Goal: Task Accomplishment & Management: Complete application form

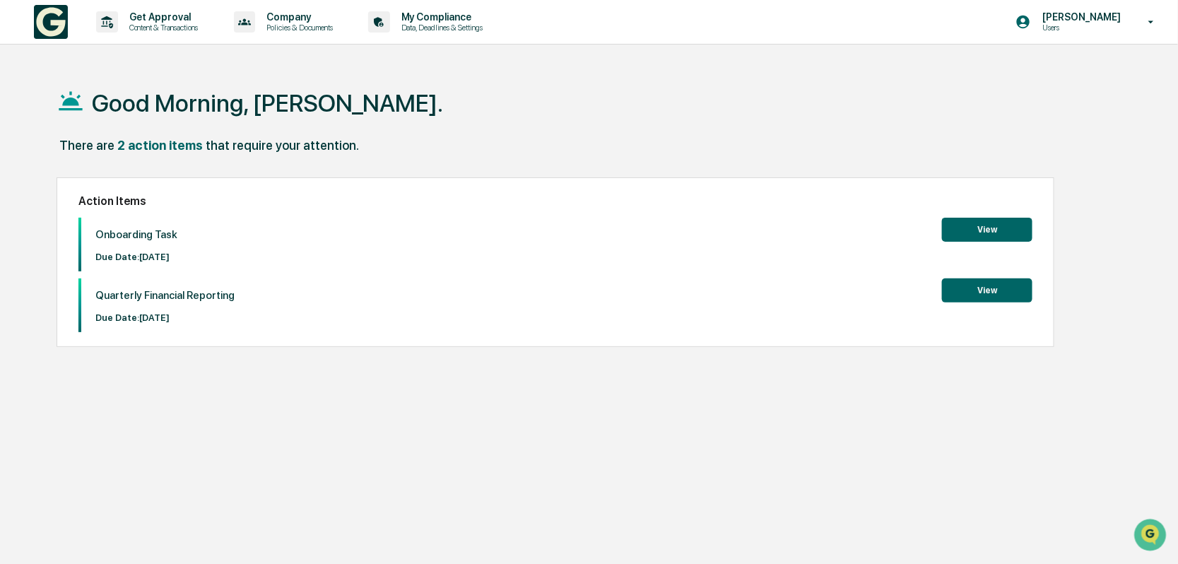
click at [982, 228] on button "View" at bounding box center [987, 230] width 90 height 24
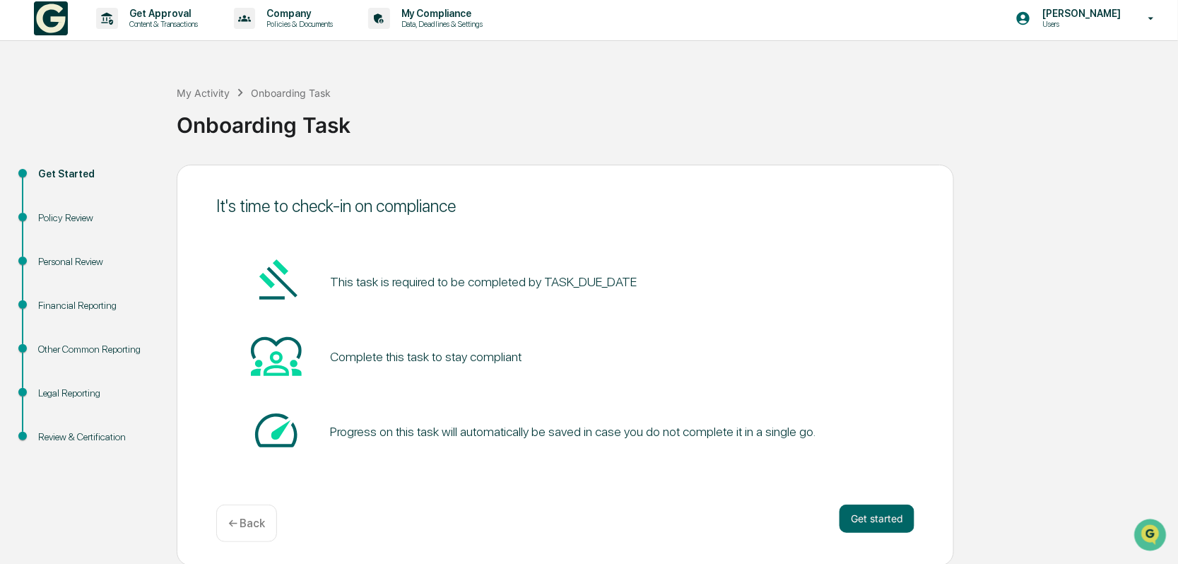
scroll to position [5, 0]
click at [886, 516] on button "Get started" at bounding box center [877, 517] width 75 height 28
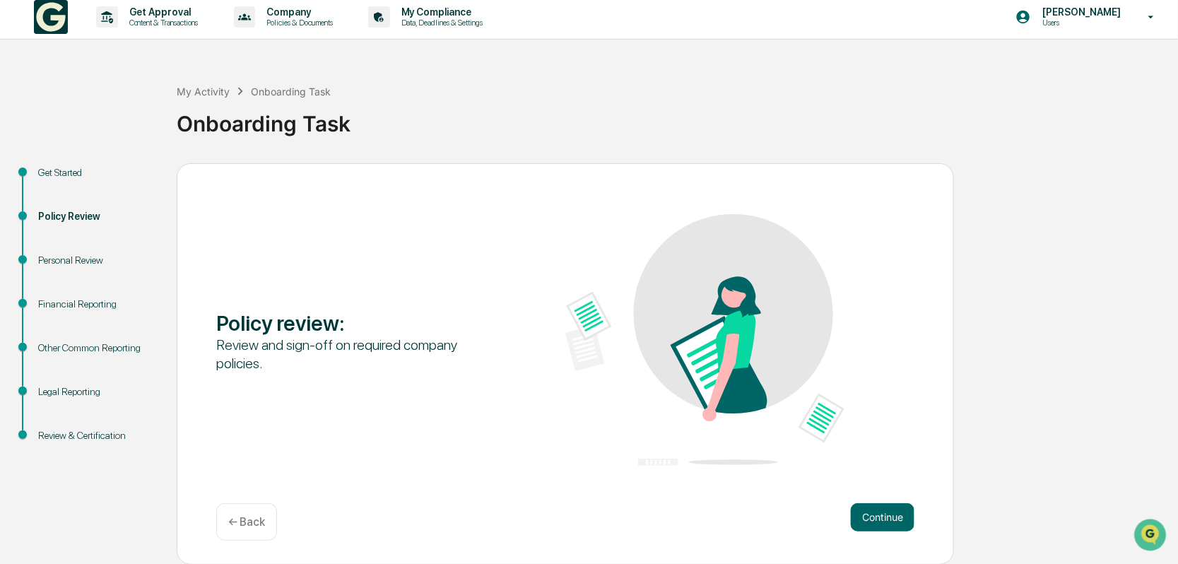
click at [882, 515] on button "Continue" at bounding box center [883, 517] width 64 height 28
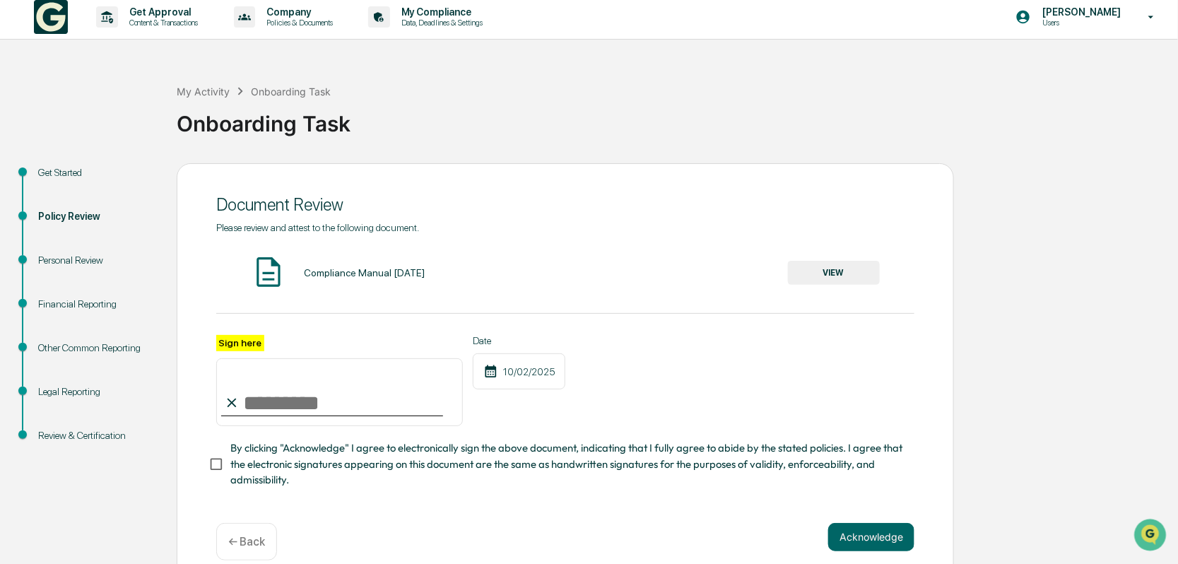
click at [828, 270] on button "VIEW" at bounding box center [834, 273] width 92 height 24
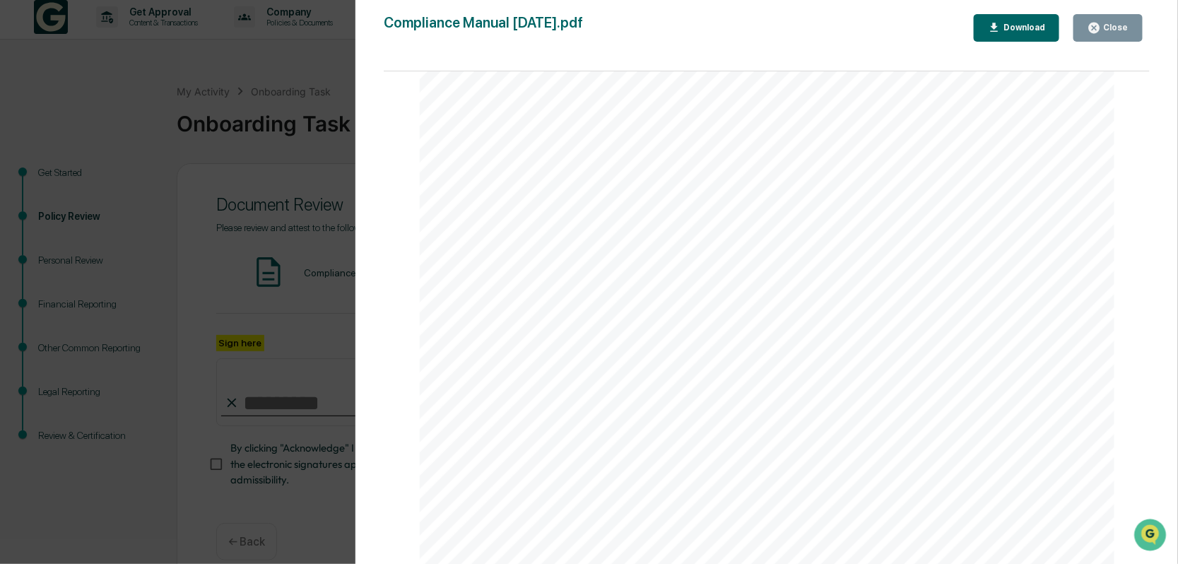
scroll to position [6150, 0]
click at [1032, 24] on div "Download" at bounding box center [1023, 28] width 45 height 10
click at [1128, 150] on div "Page 1/135 1 Compliance Policies & Procedures Manual for [PERSON_NAME] Financia…" at bounding box center [767, 324] width 766 height 507
click at [320, 47] on div "Version History [DATE] 08:35 PM [PERSON_NAME] Compliance Manual [DATE].pdf Clos…" at bounding box center [589, 282] width 1178 height 564
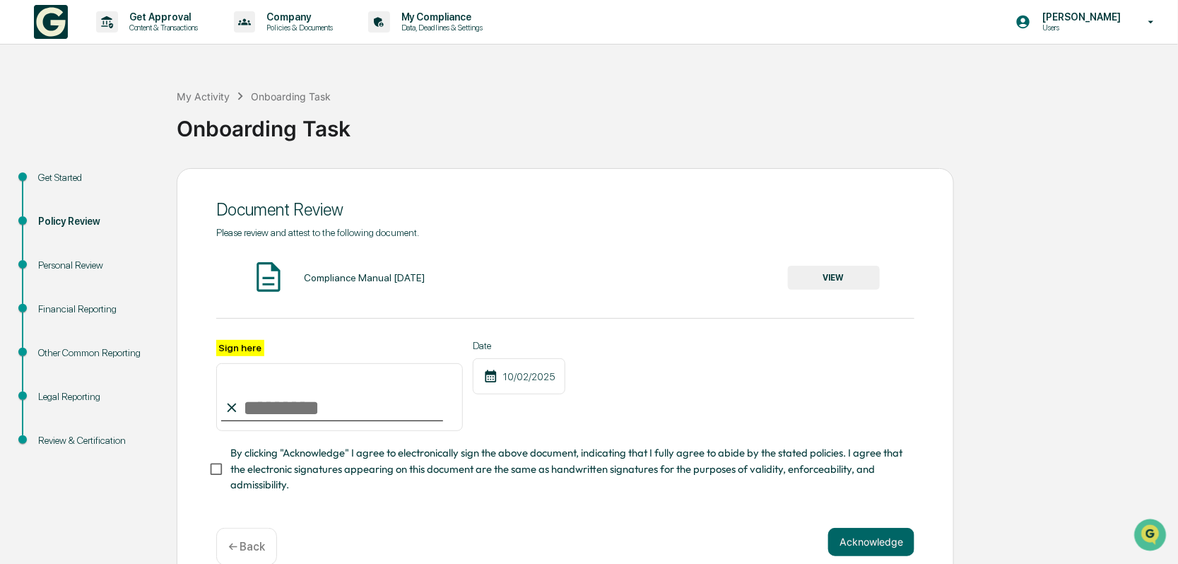
click at [269, 409] on input "Sign here" at bounding box center [339, 397] width 247 height 68
type input "**********"
click at [870, 551] on button "Acknowledge" at bounding box center [872, 542] width 86 height 28
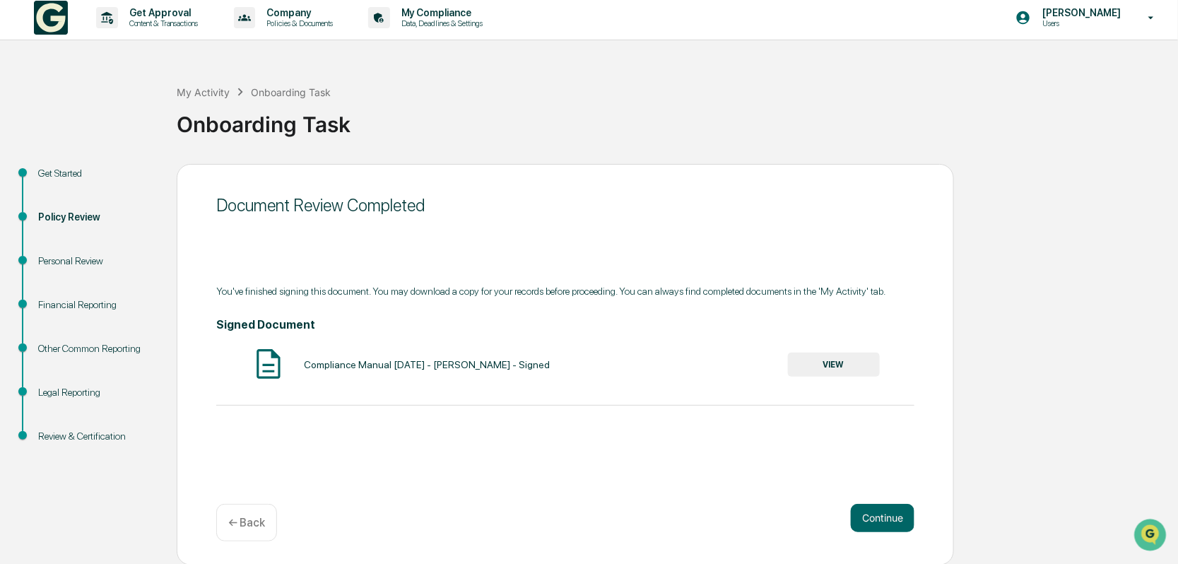
scroll to position [5, 0]
click at [829, 367] on button "VIEW" at bounding box center [834, 364] width 92 height 24
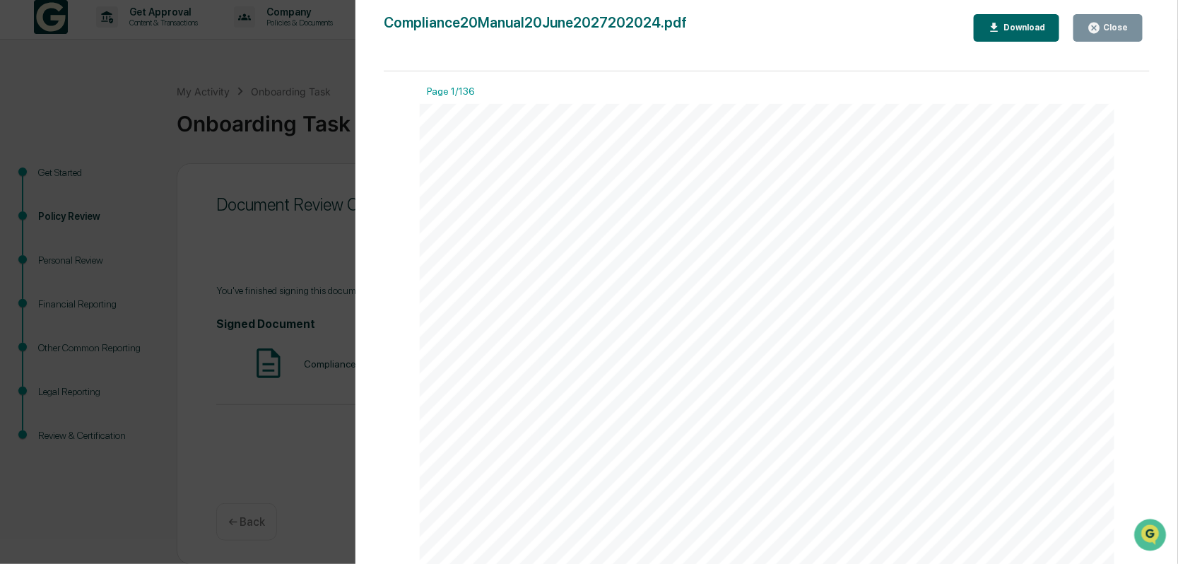
click at [1029, 23] on div "Download" at bounding box center [1023, 28] width 45 height 10
click at [1089, 185] on div "1 Compliance Policies & Procedures Manual for [PERSON_NAME] Financial Advisors,…" at bounding box center [768, 554] width 696 height 900
click at [1131, 27] on button "Close" at bounding box center [1108, 28] width 69 height 28
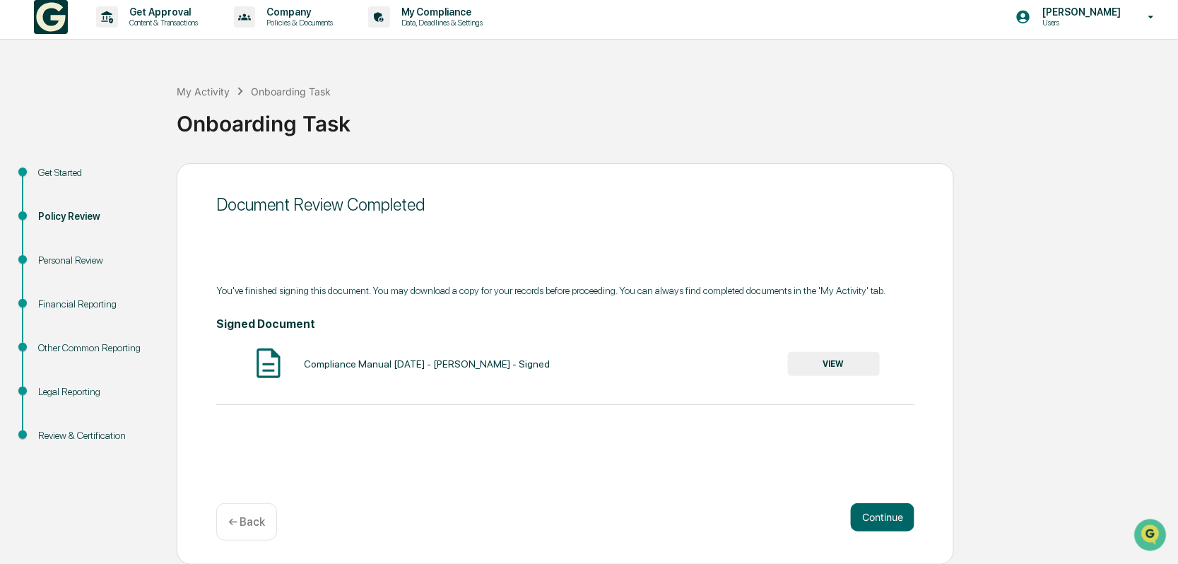
click at [885, 516] on button "Continue" at bounding box center [883, 517] width 64 height 28
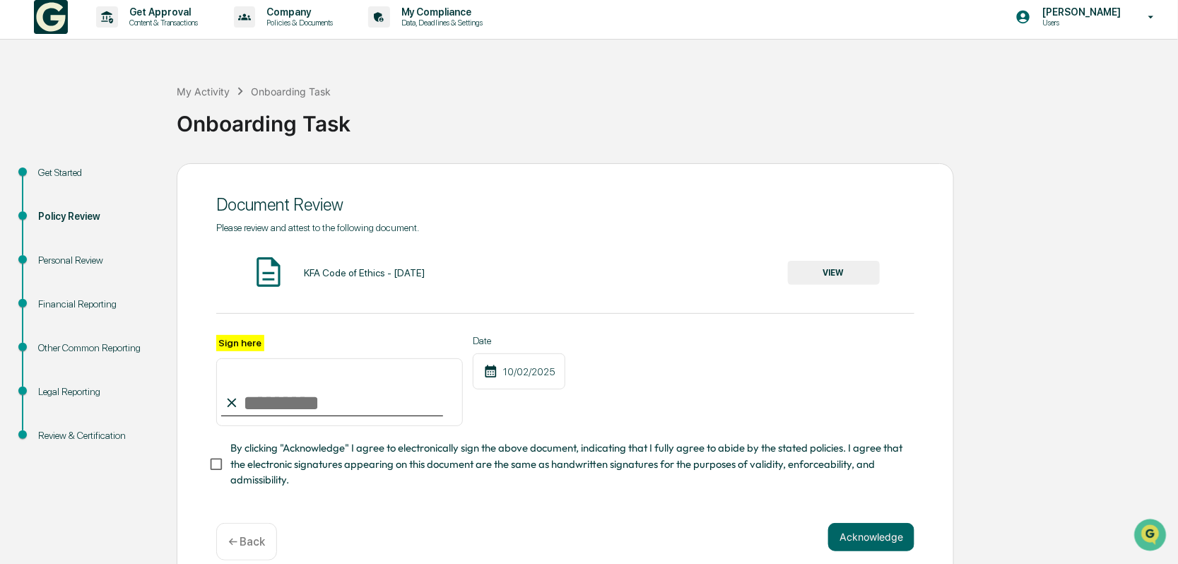
click at [845, 270] on button "VIEW" at bounding box center [834, 273] width 92 height 24
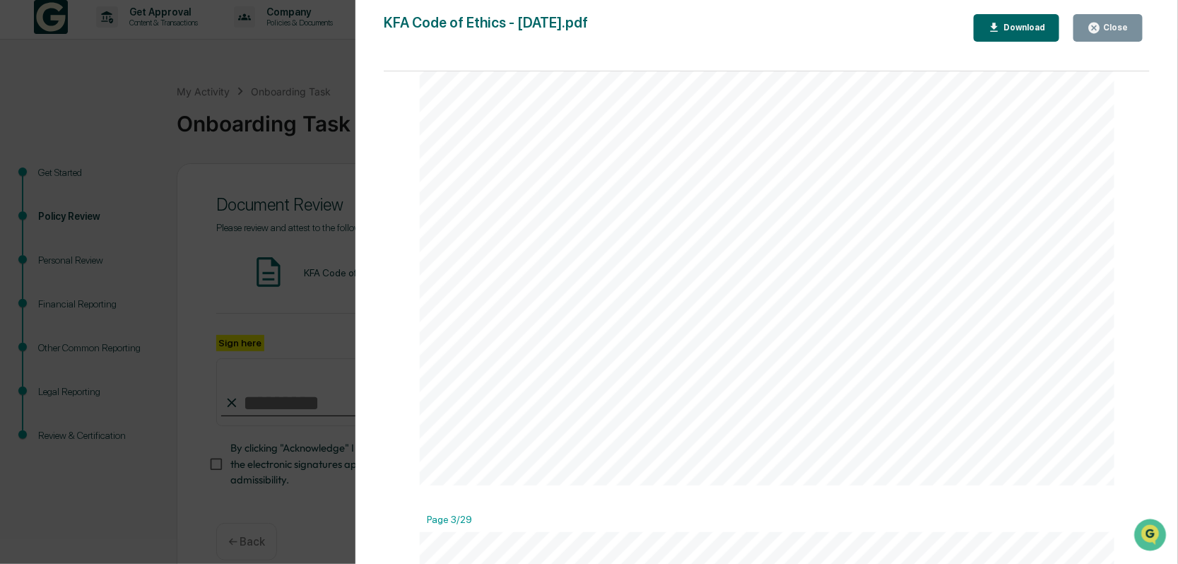
scroll to position [1767, 0]
click at [1118, 33] on div "Close" at bounding box center [1108, 27] width 41 height 13
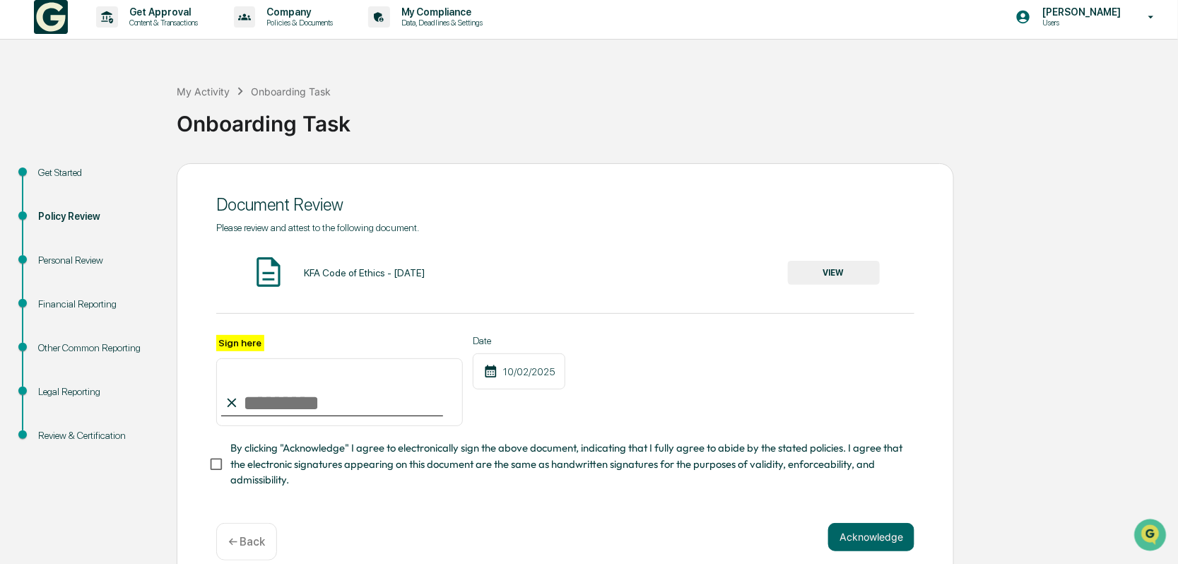
click at [274, 410] on input "Sign here" at bounding box center [339, 392] width 247 height 68
type input "**********"
click at [875, 542] on button "Acknowledge" at bounding box center [872, 537] width 86 height 28
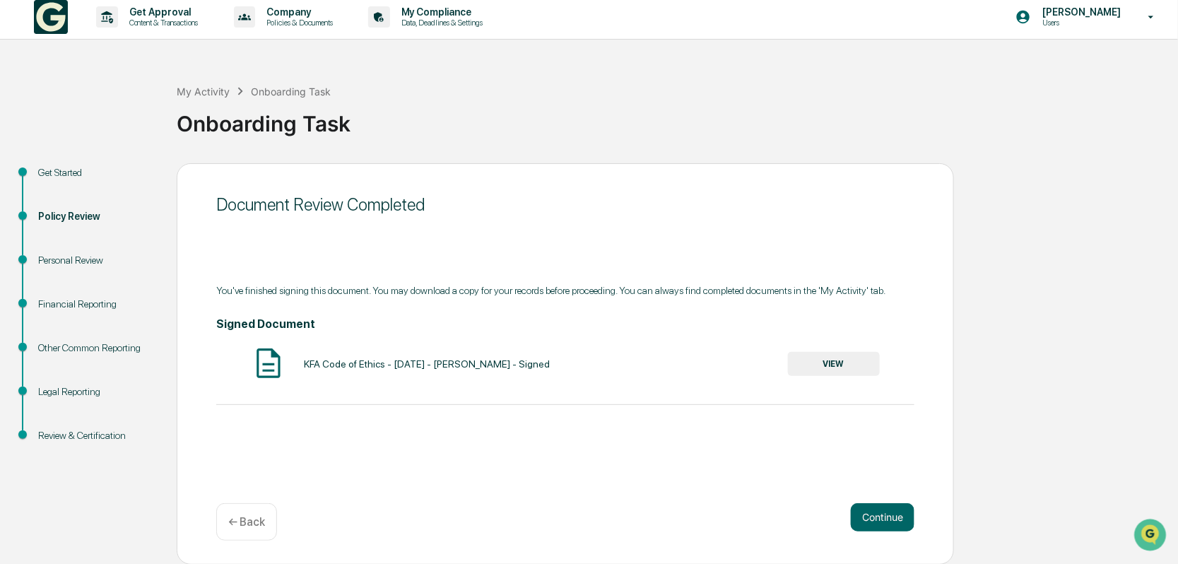
click at [831, 364] on button "VIEW" at bounding box center [834, 364] width 92 height 24
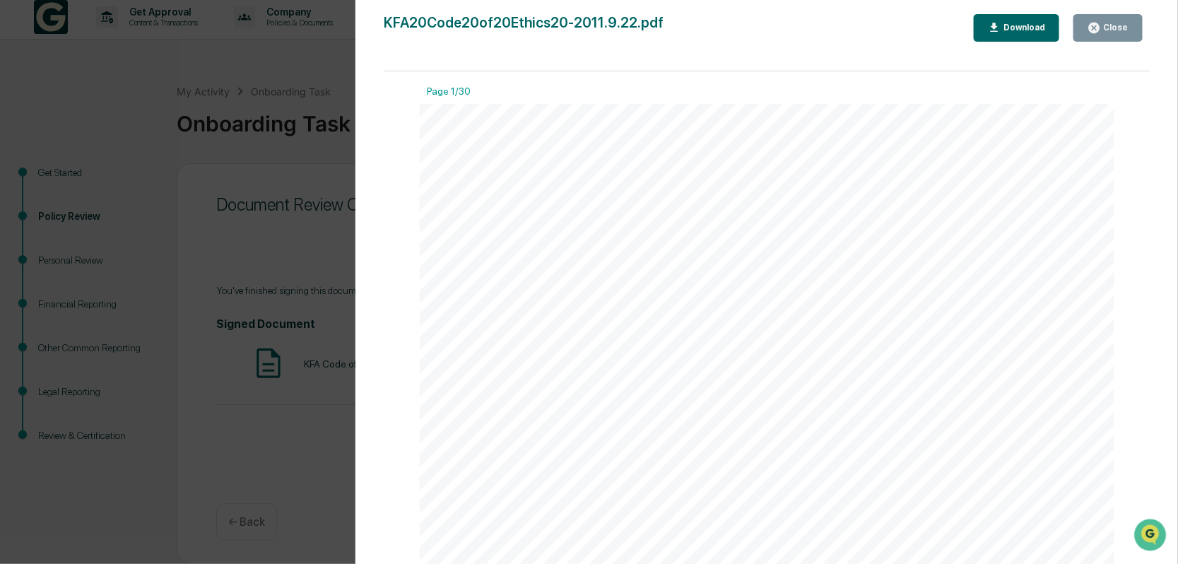
click at [1021, 27] on div "Download" at bounding box center [1023, 28] width 45 height 10
click at [211, 248] on div "Version History [DATE] 11:39 AM [PERSON_NAME] KFA20Code20of20Ethics20-2011.9.22…" at bounding box center [589, 282] width 1178 height 564
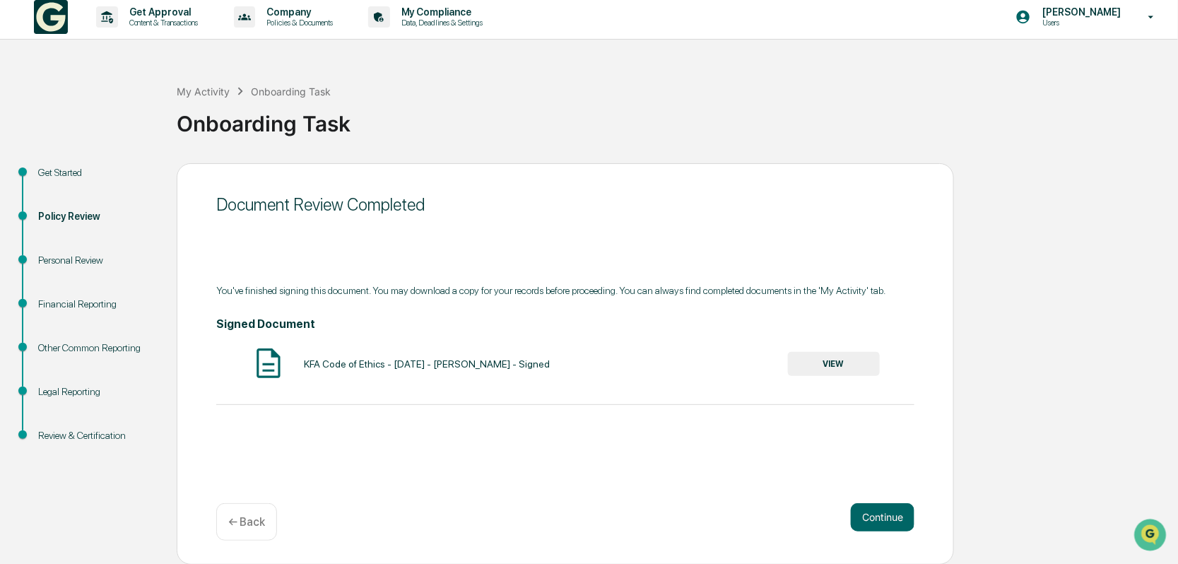
click at [884, 518] on button "Continue" at bounding box center [883, 517] width 64 height 28
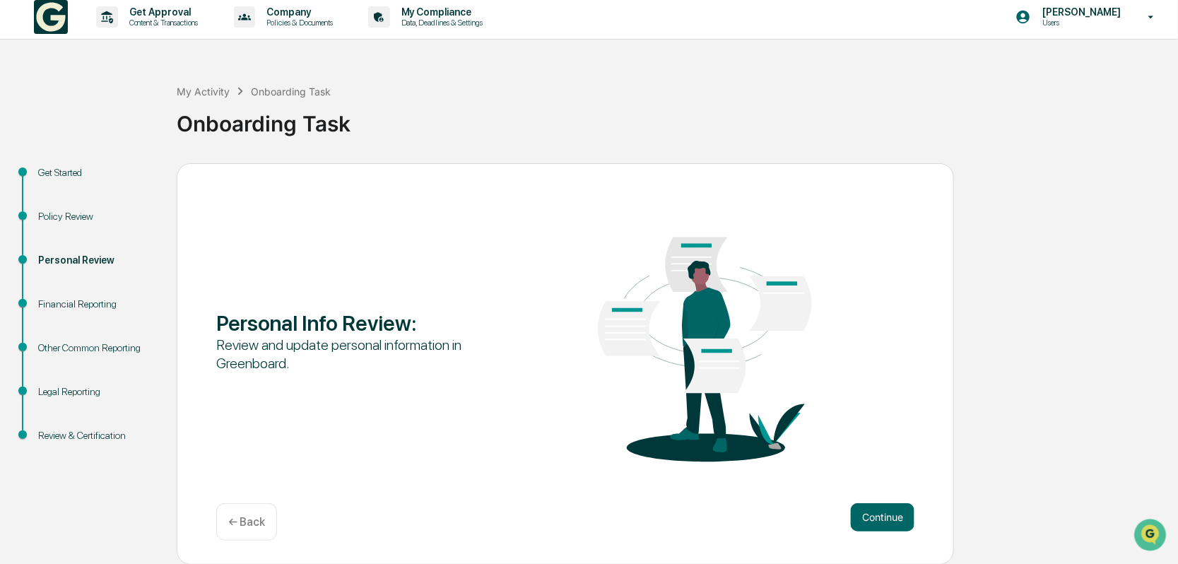
click at [884, 518] on button "Continue" at bounding box center [883, 517] width 64 height 28
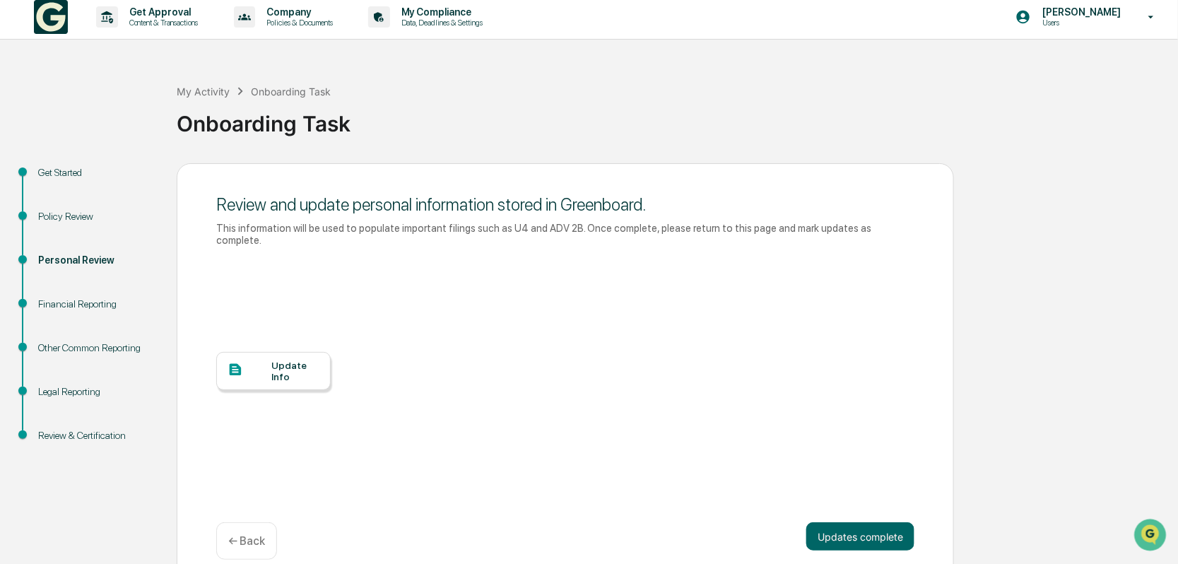
click at [298, 360] on div "Update Info" at bounding box center [295, 371] width 47 height 23
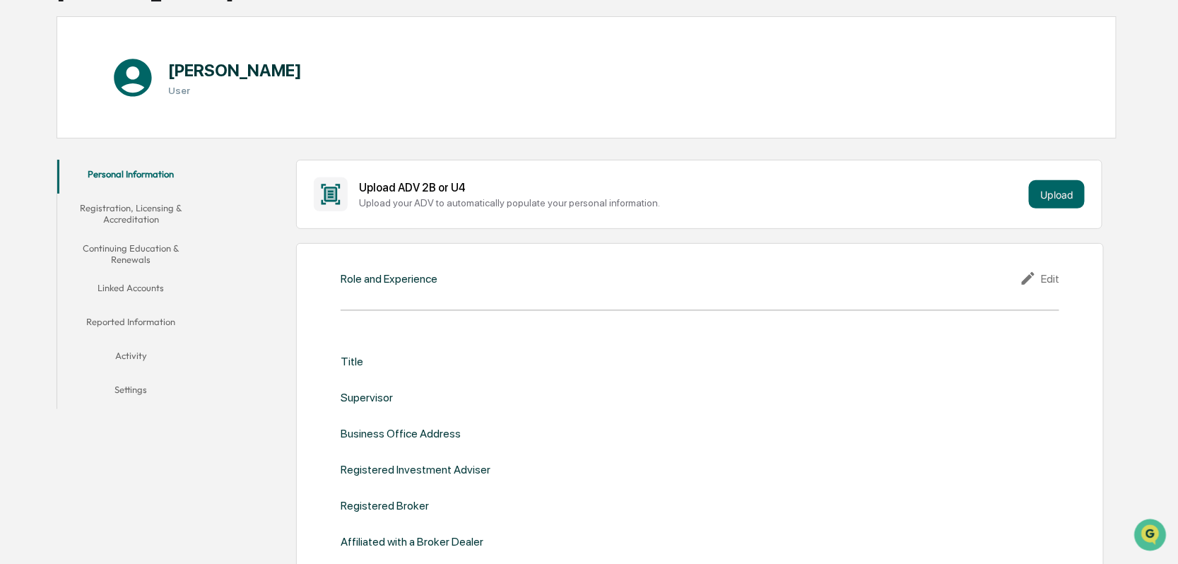
scroll to position [141, 0]
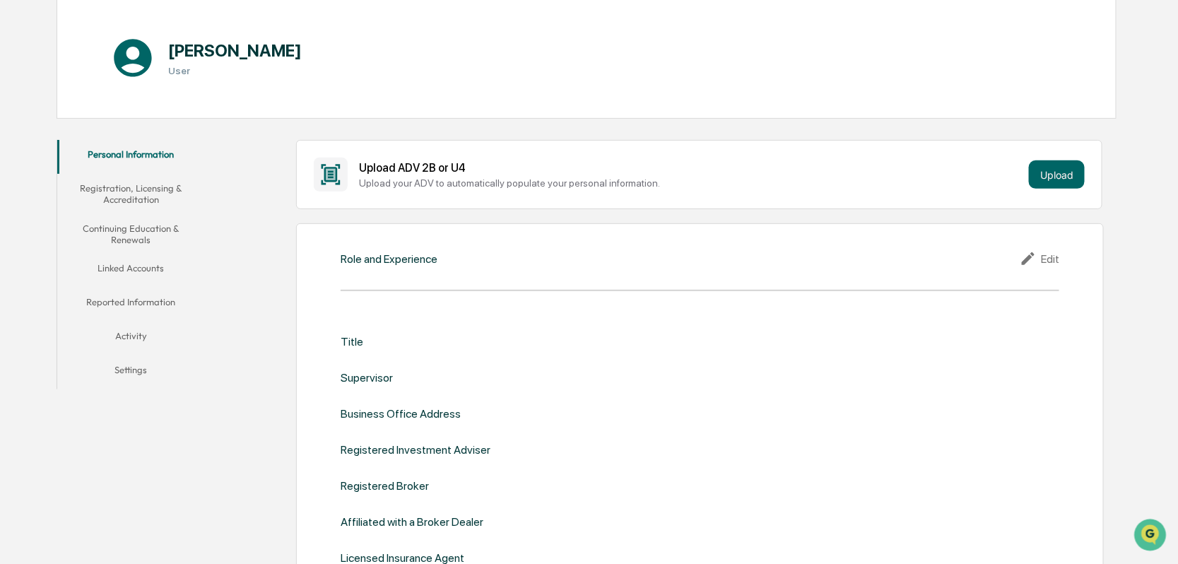
drag, startPoint x: 371, startPoint y: 338, endPoint x: 380, endPoint y: 340, distance: 9.4
click at [372, 338] on div "Title" at bounding box center [700, 341] width 719 height 13
click at [1055, 257] on div "Edit" at bounding box center [1040, 258] width 40 height 17
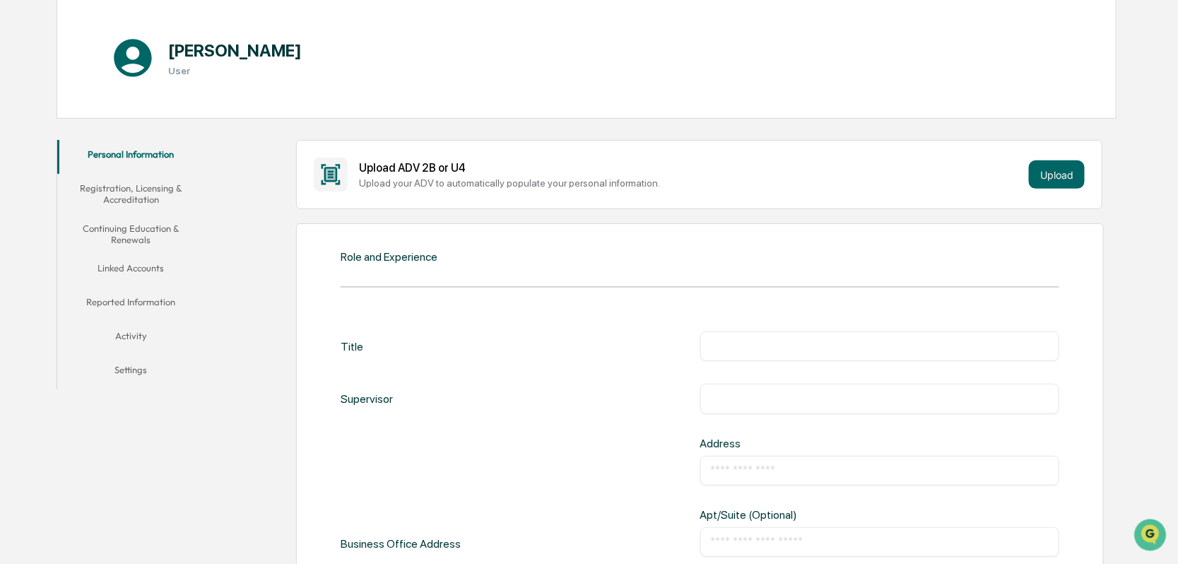
click at [714, 347] on input "text" at bounding box center [880, 346] width 339 height 14
type input "*********"
type input "**********"
type input "*"
type input "**********"
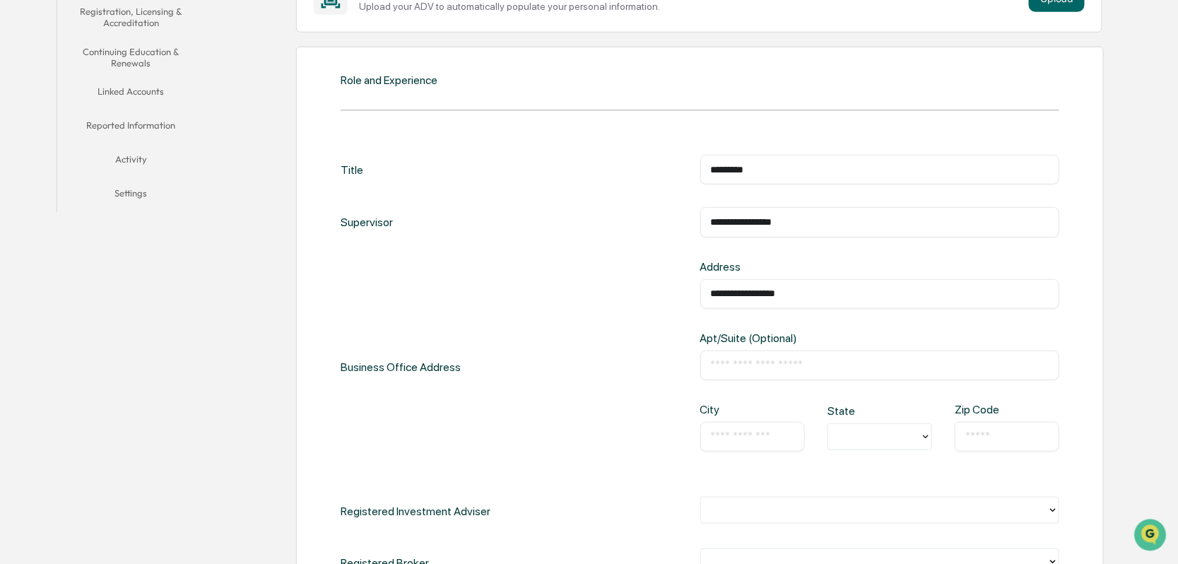
scroll to position [353, 0]
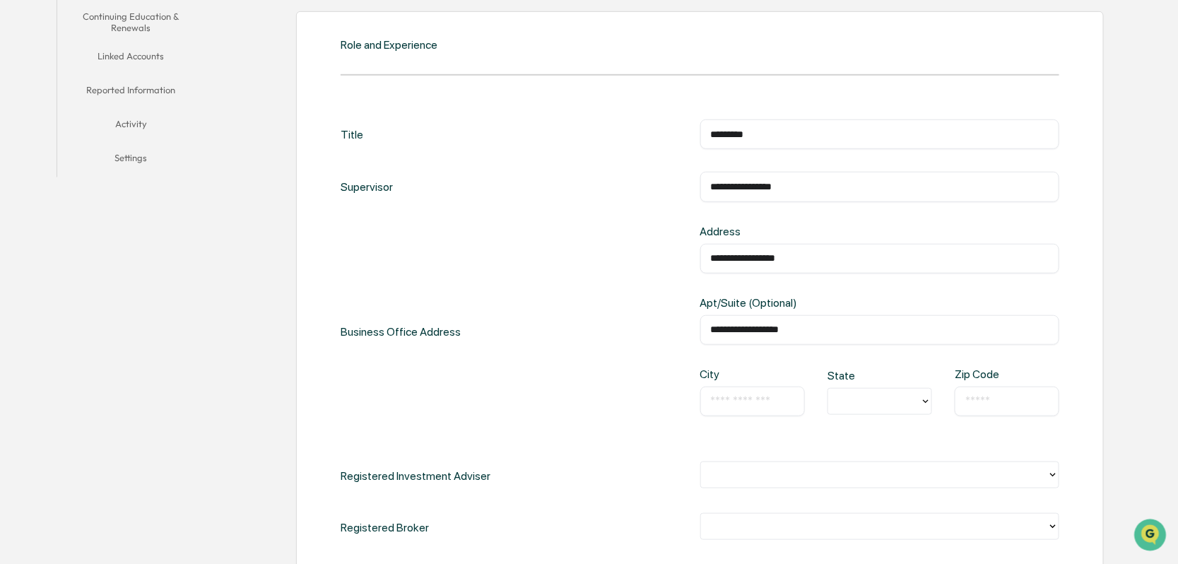
type input "**********"
type input "********"
type input "**"
click at [976, 397] on input "text" at bounding box center [1007, 401] width 83 height 14
type input "**********"
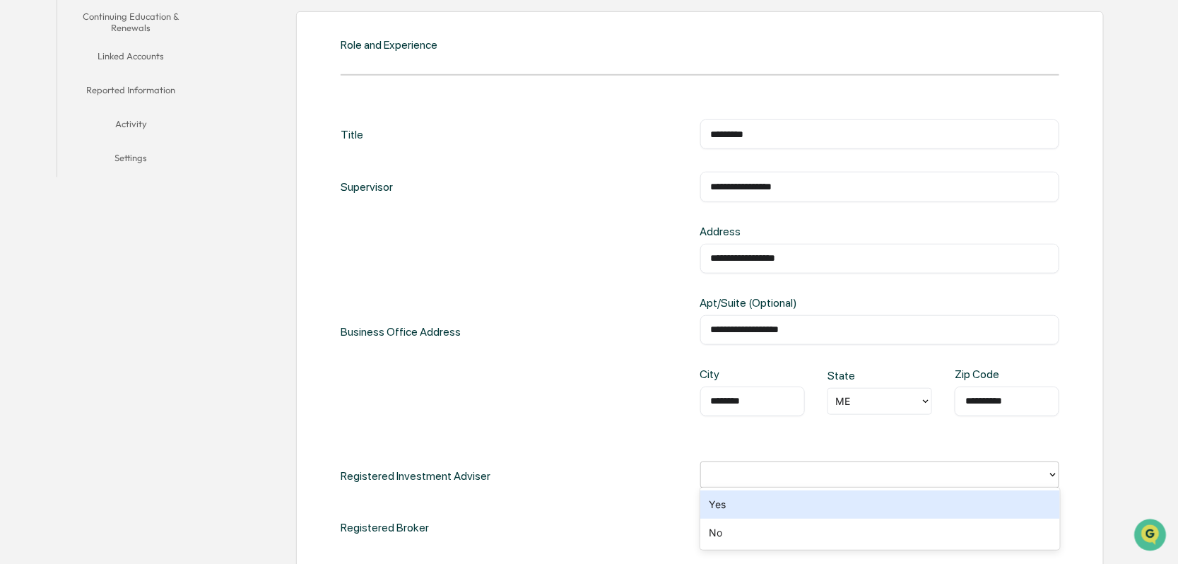
click at [723, 476] on div at bounding box center [874, 475] width 333 height 16
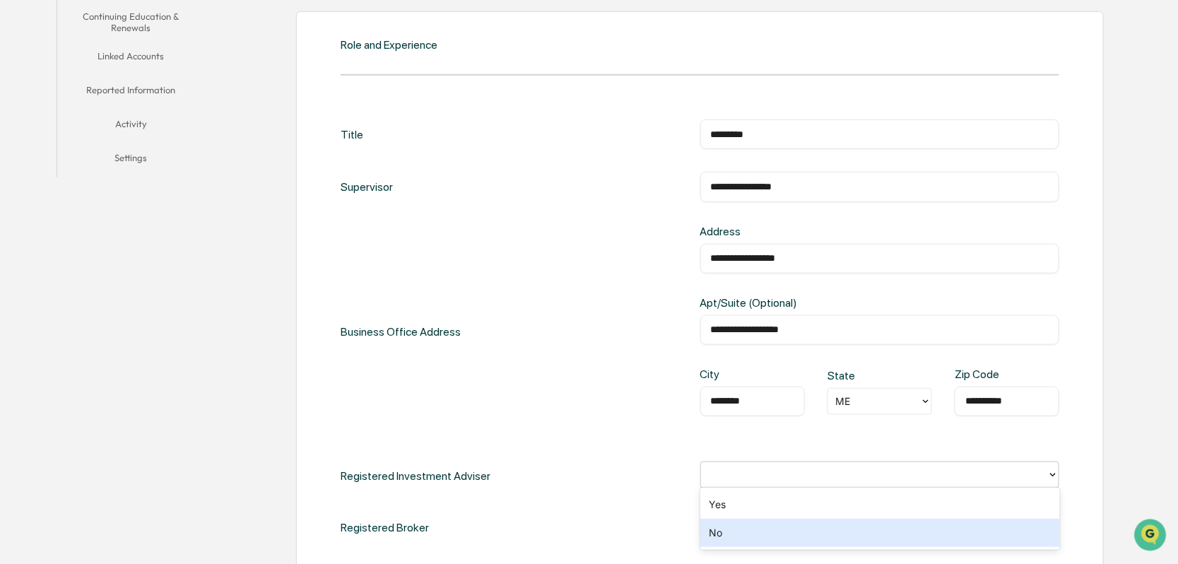
click at [715, 533] on div "No" at bounding box center [881, 533] width 360 height 28
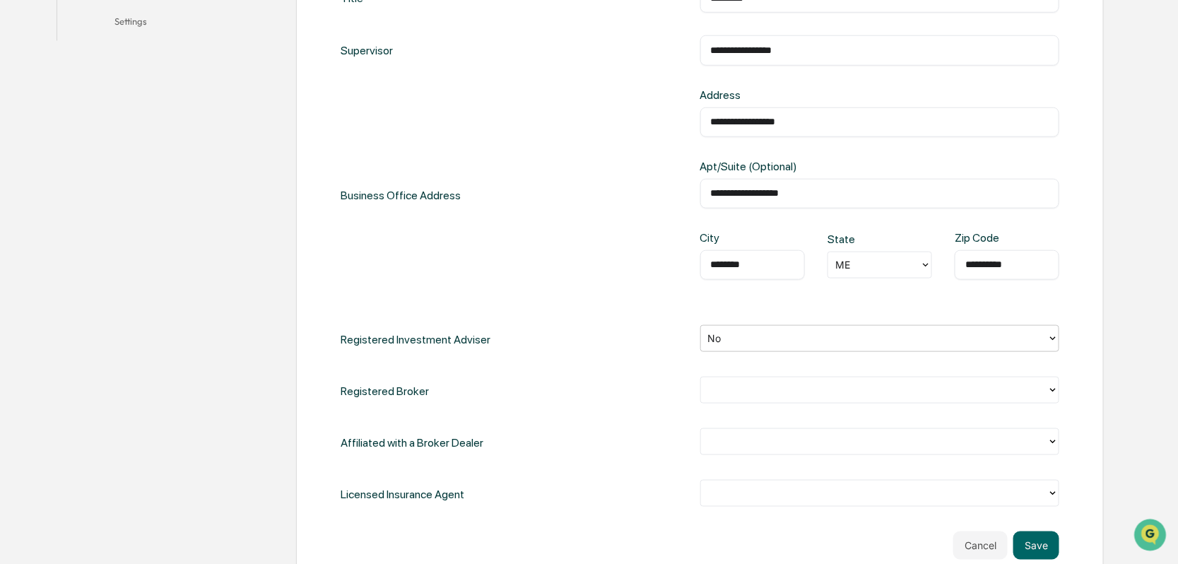
scroll to position [495, 0]
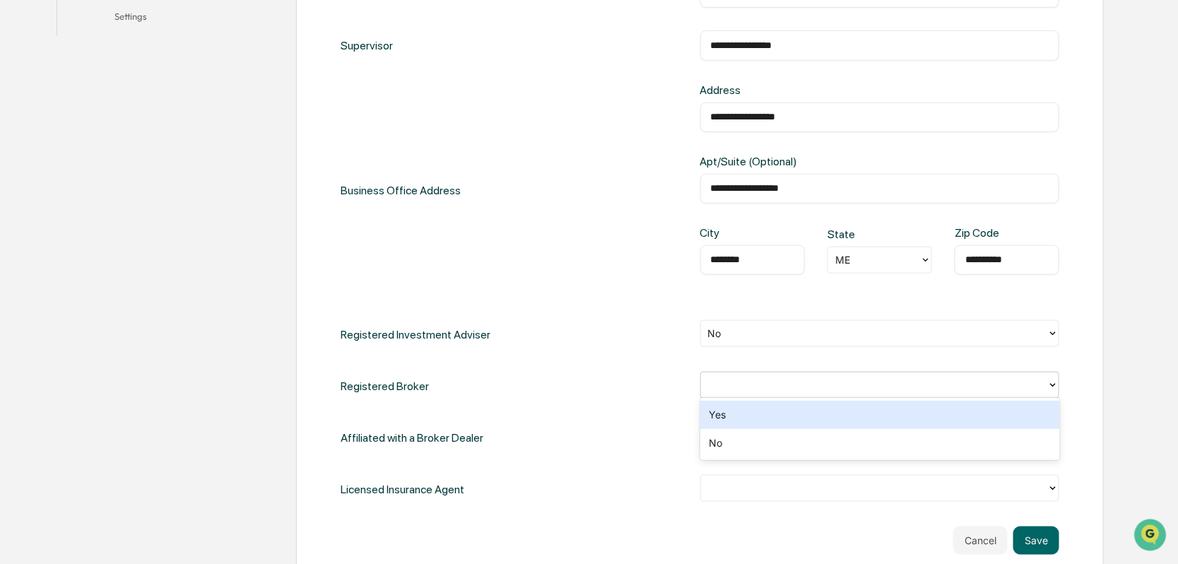
click at [720, 384] on div at bounding box center [874, 385] width 333 height 16
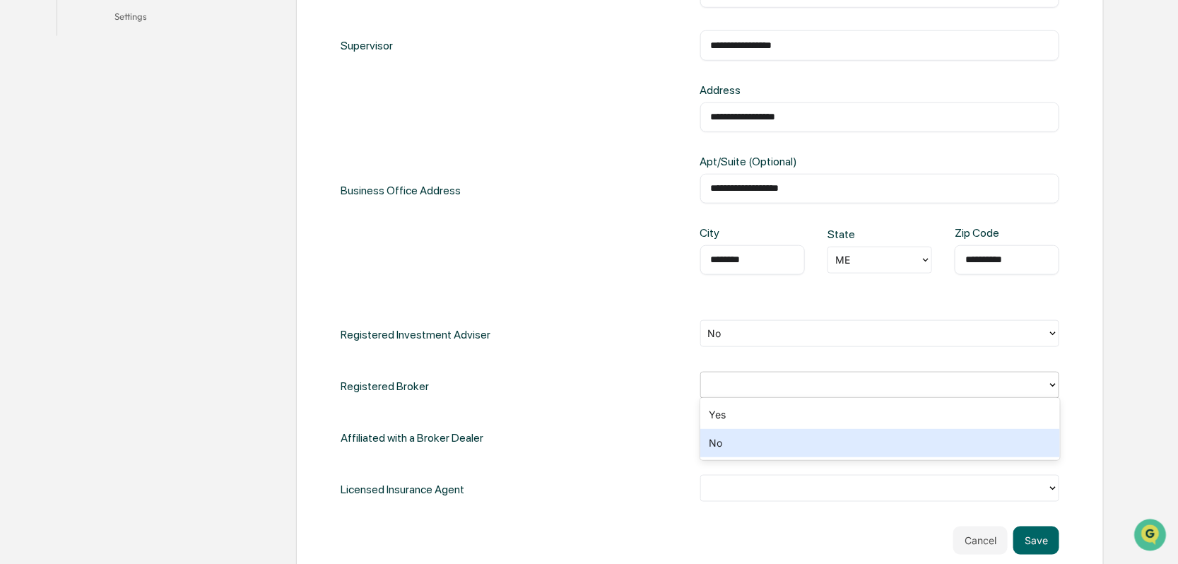
click at [710, 443] on div "No" at bounding box center [881, 443] width 360 height 28
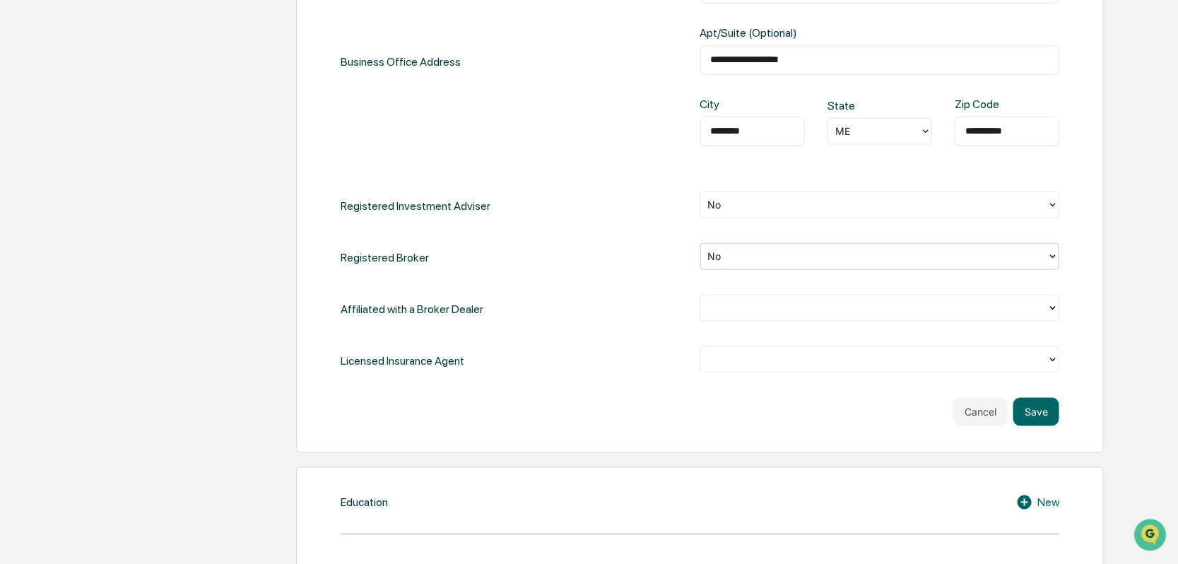
scroll to position [636, 0]
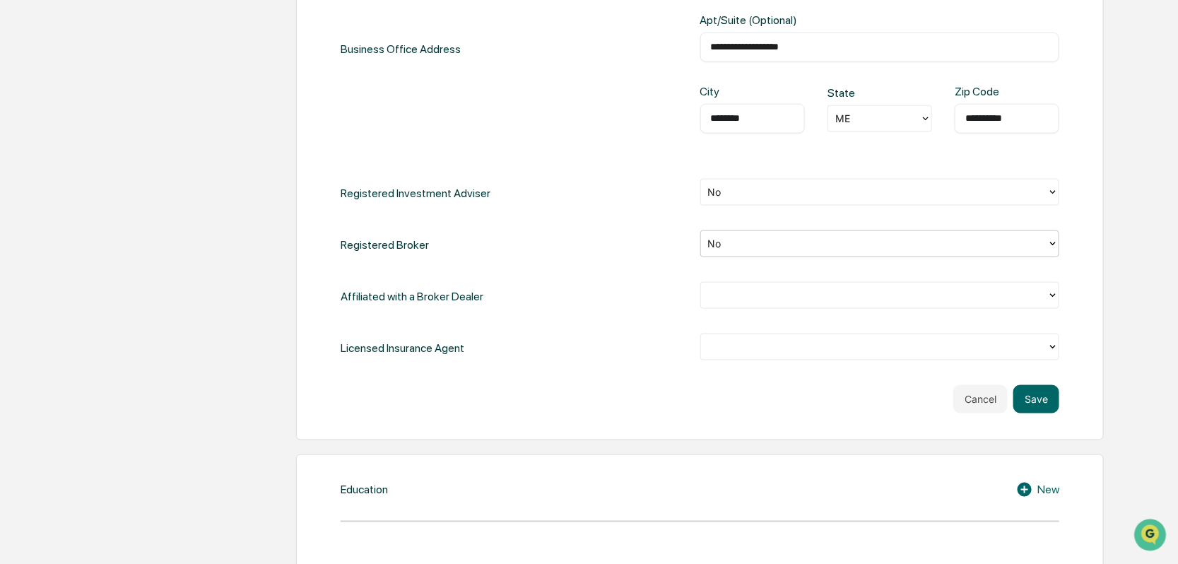
click at [719, 298] on div at bounding box center [874, 295] width 333 height 16
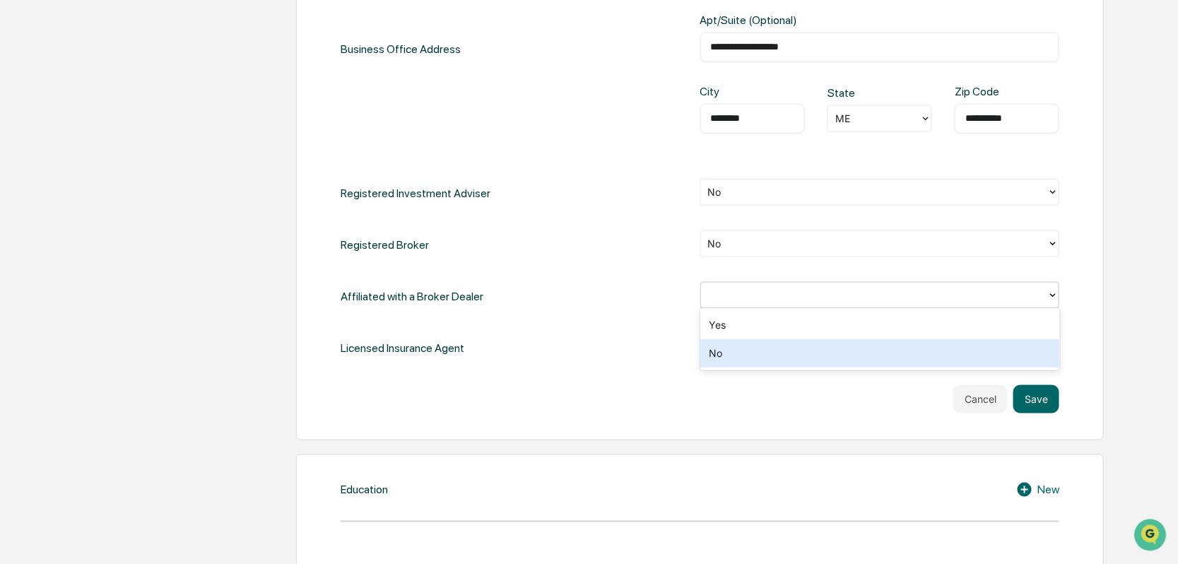
click at [718, 352] on div "No" at bounding box center [881, 353] width 360 height 28
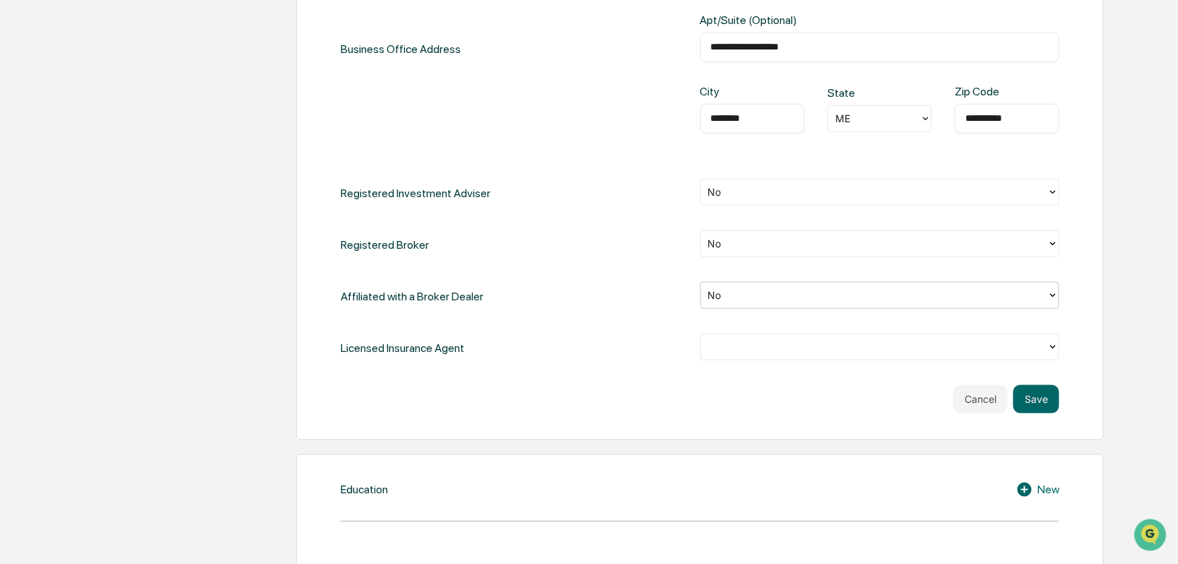
click at [727, 346] on div at bounding box center [874, 347] width 333 height 16
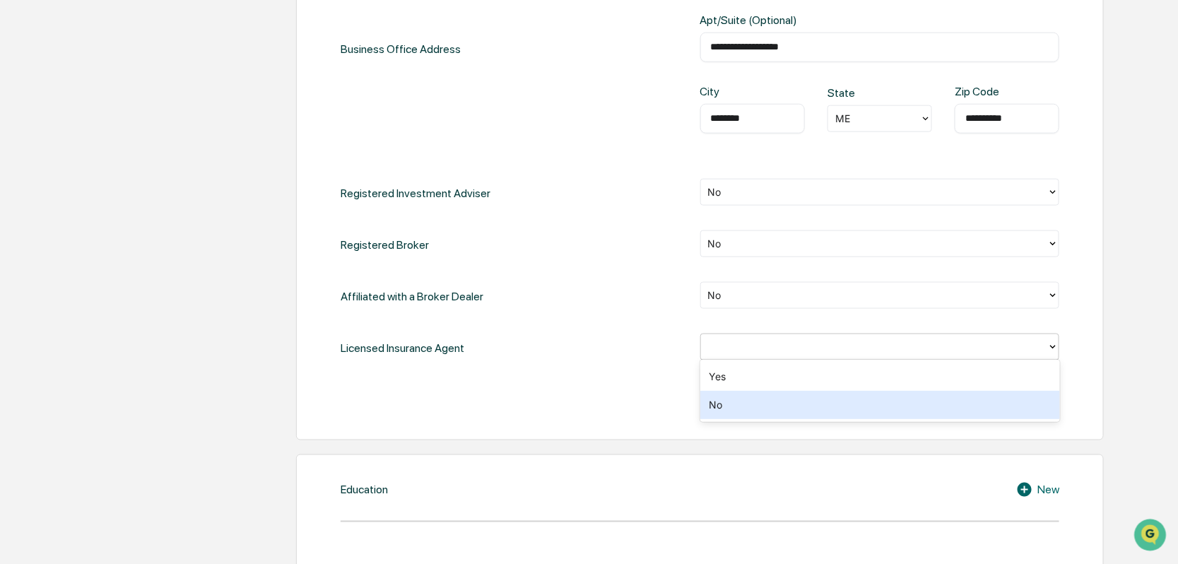
click at [721, 411] on div "No" at bounding box center [881, 405] width 360 height 28
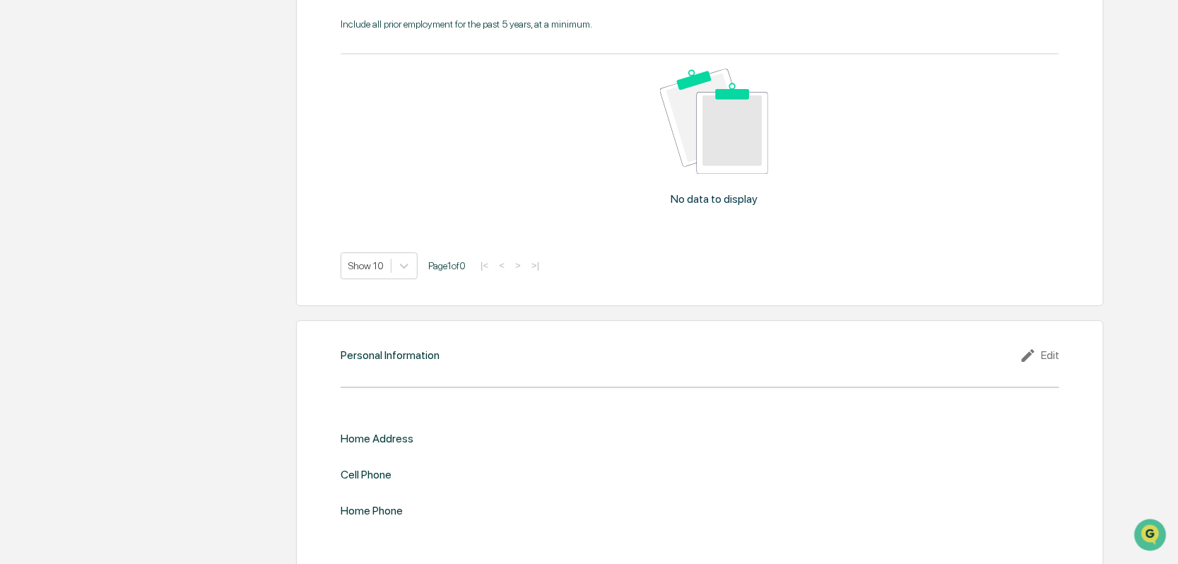
scroll to position [1602, 0]
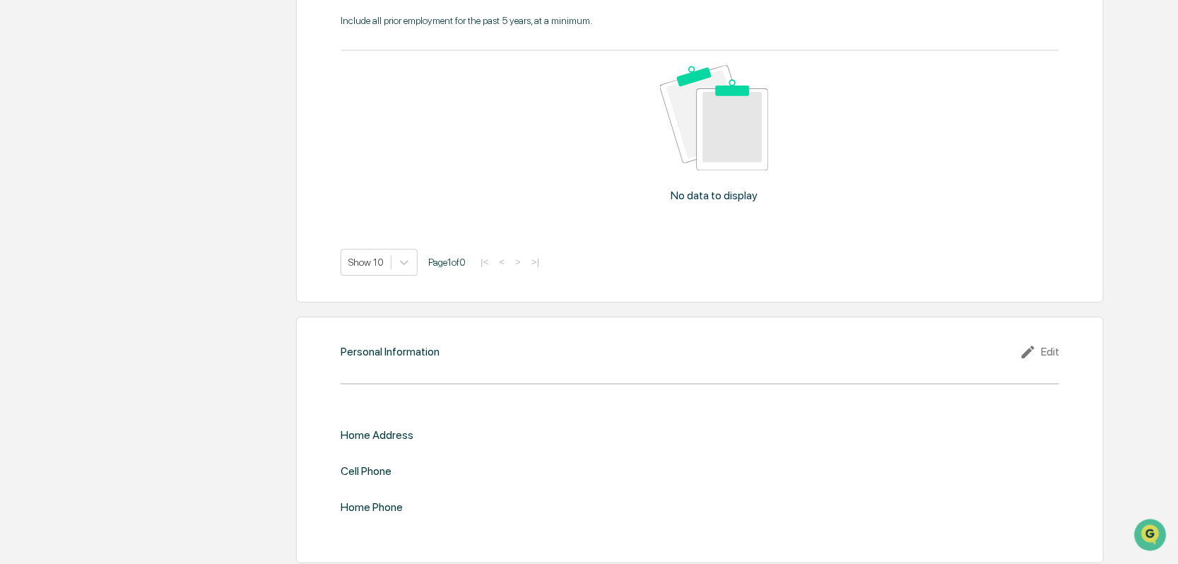
click at [1044, 348] on div "Edit" at bounding box center [1040, 352] width 40 height 17
click at [738, 452] on input "text" at bounding box center [880, 459] width 339 height 14
type input "**********"
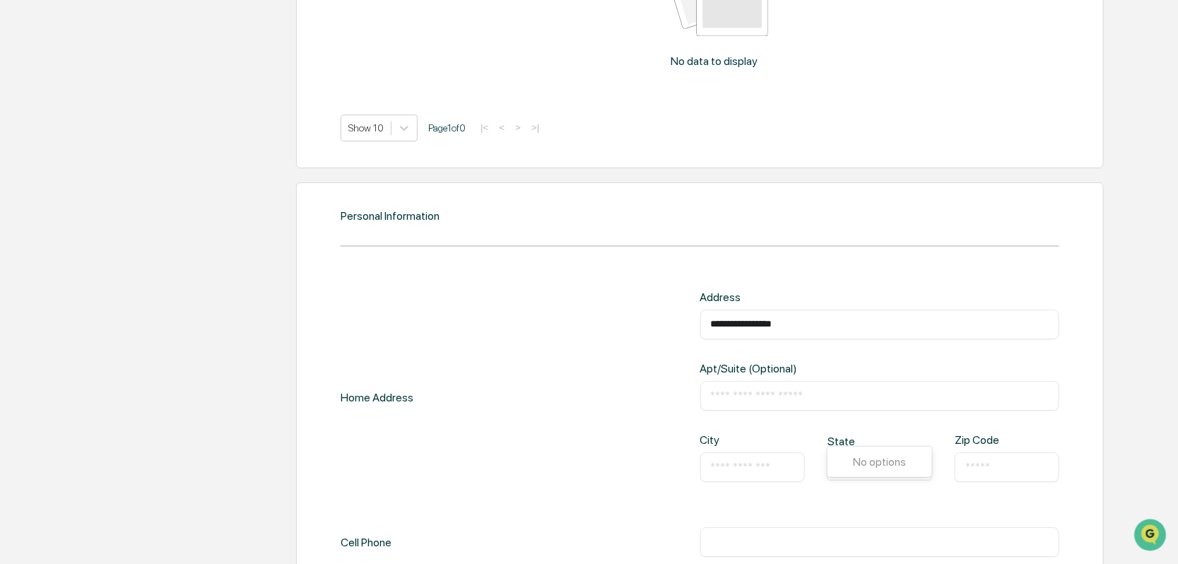
scroll to position [1743, 0]
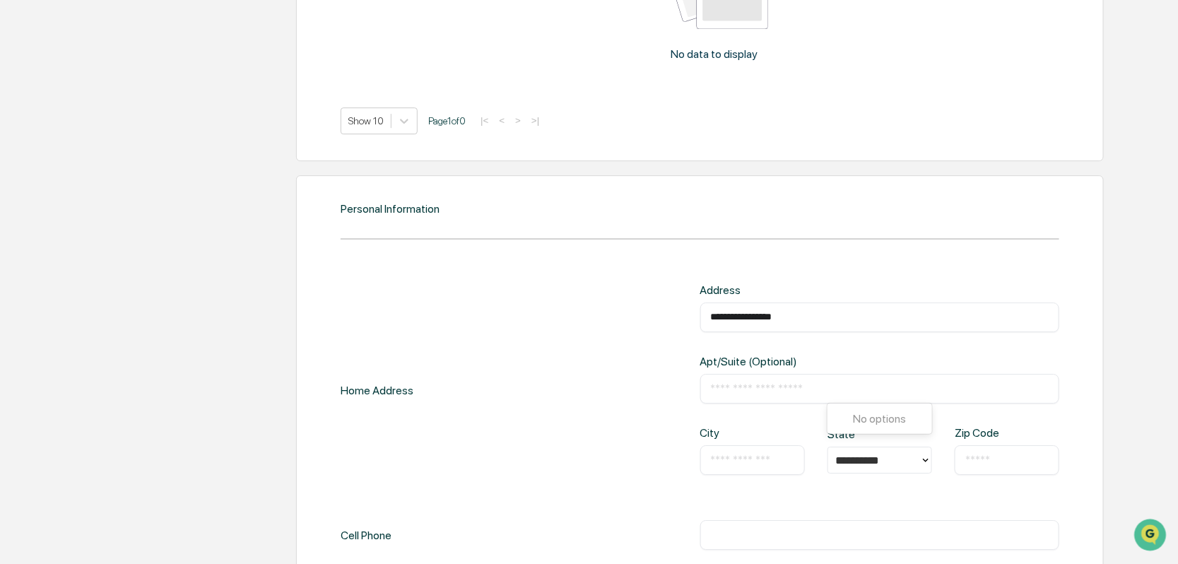
click at [747, 459] on input "text" at bounding box center [752, 460] width 83 height 14
type input "*********"
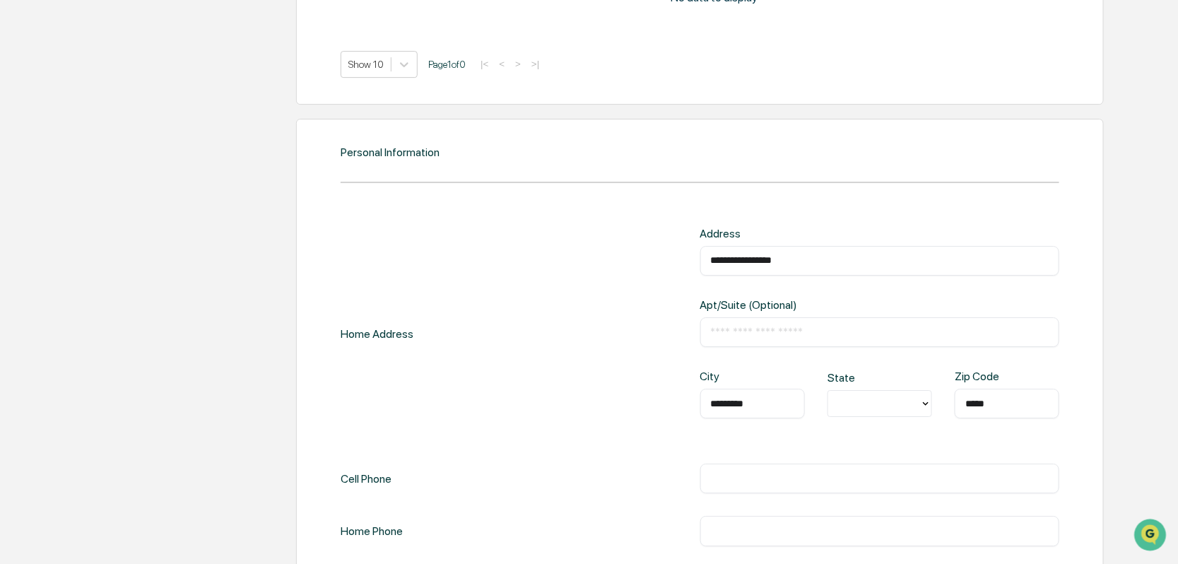
scroll to position [1859, 0]
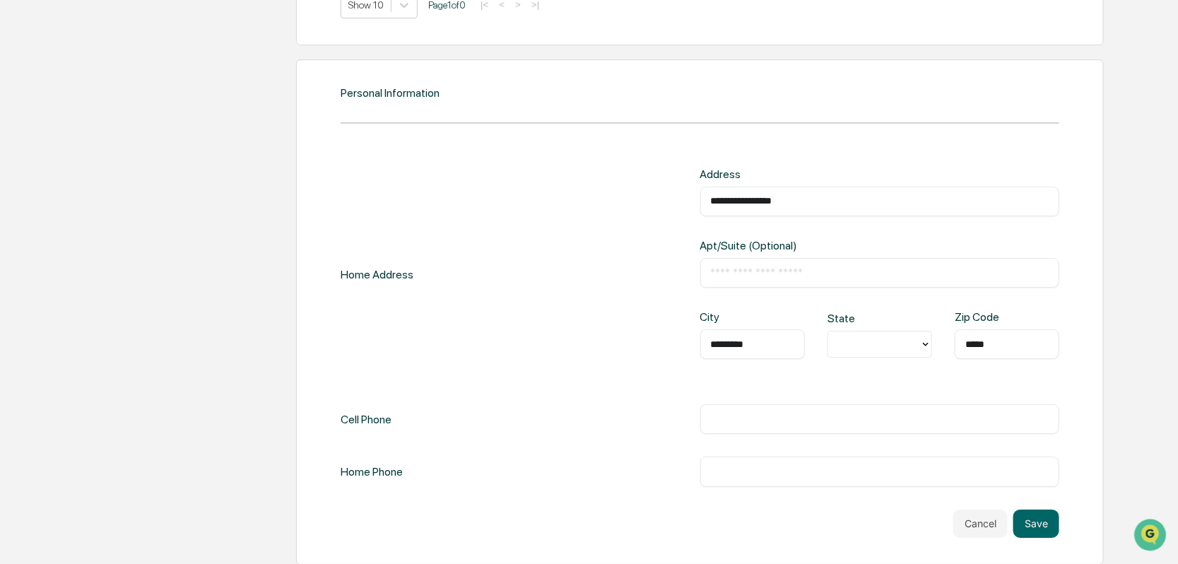
type input "*****"
click at [724, 404] on div "​" at bounding box center [881, 419] width 360 height 30
click at [722, 414] on input "text" at bounding box center [880, 419] width 339 height 14
type input "**********"
type input "***"
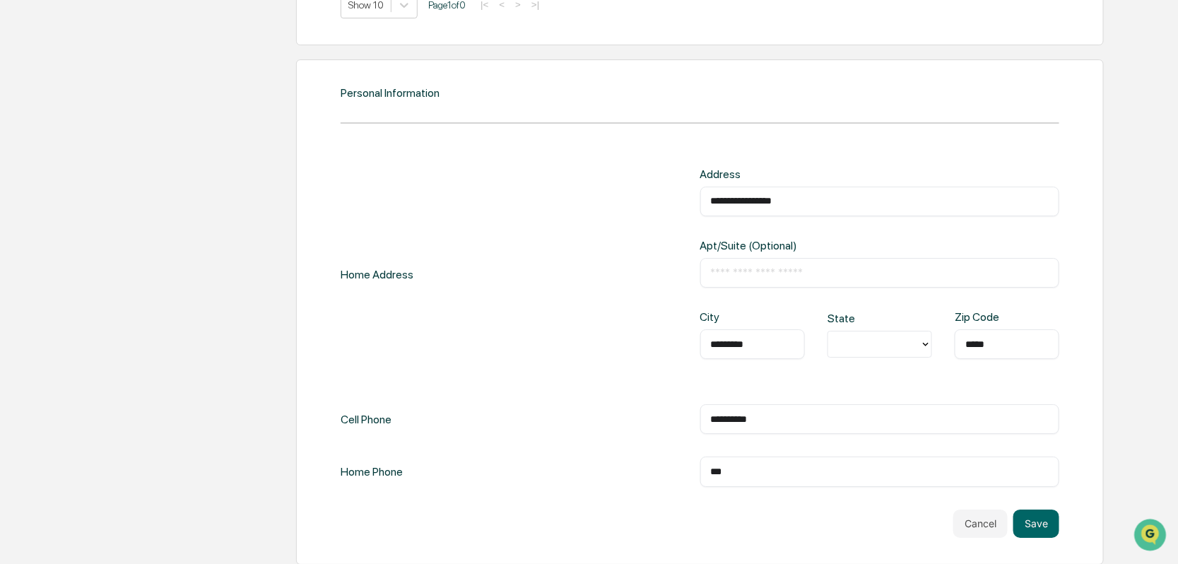
click at [1051, 517] on button "Save" at bounding box center [1037, 524] width 46 height 28
click at [1041, 517] on button "Save" at bounding box center [1037, 524] width 46 height 28
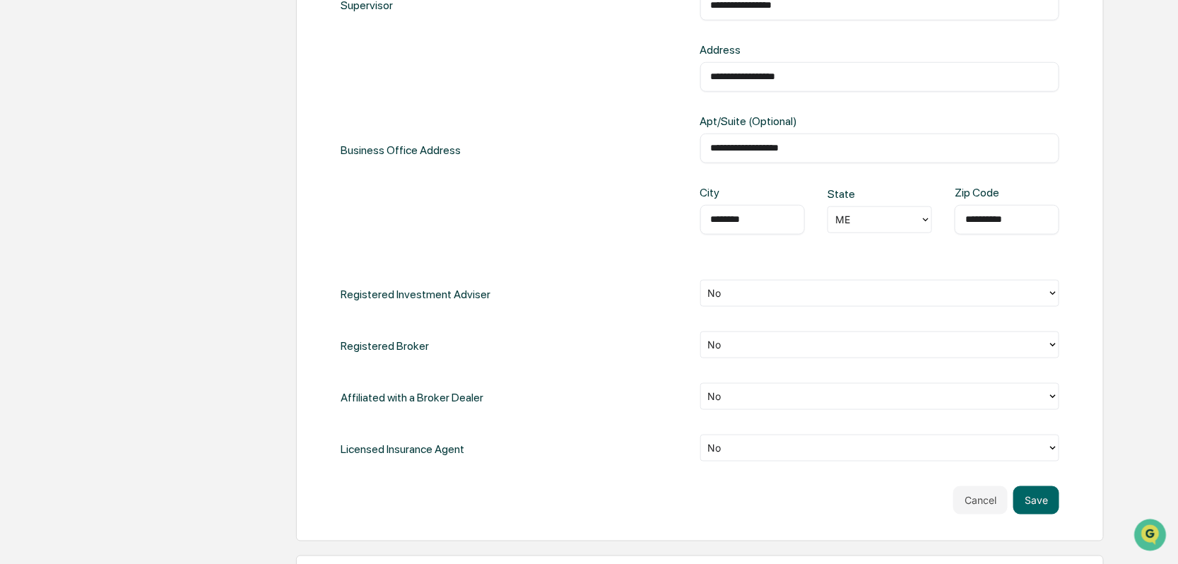
scroll to position [657, 0]
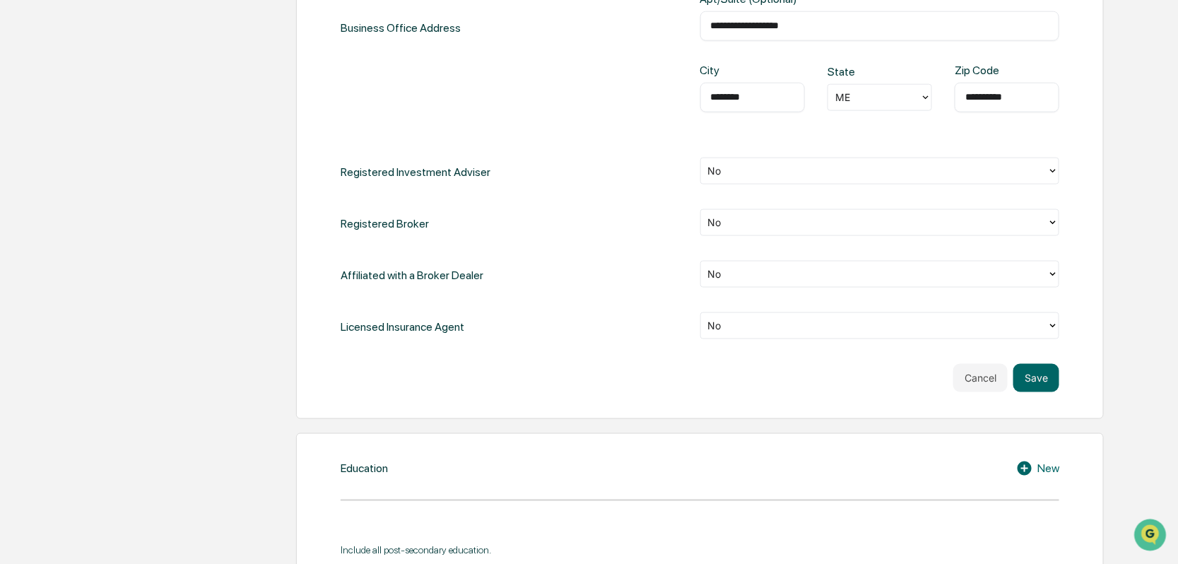
click at [1046, 374] on button "Save" at bounding box center [1037, 378] width 46 height 28
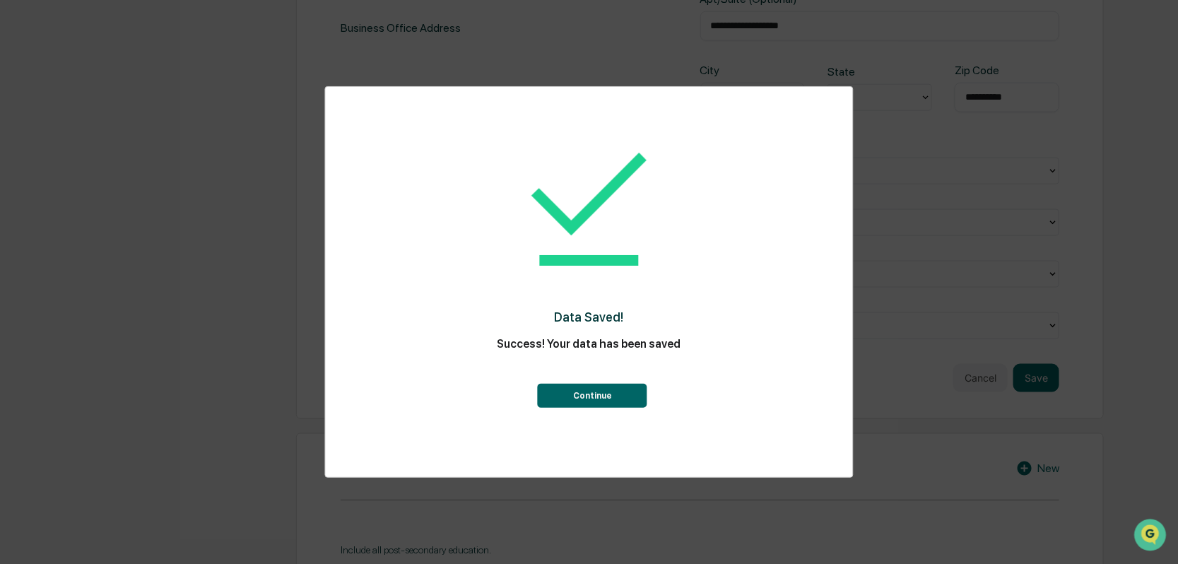
click at [596, 393] on button "Continue" at bounding box center [593, 396] width 110 height 24
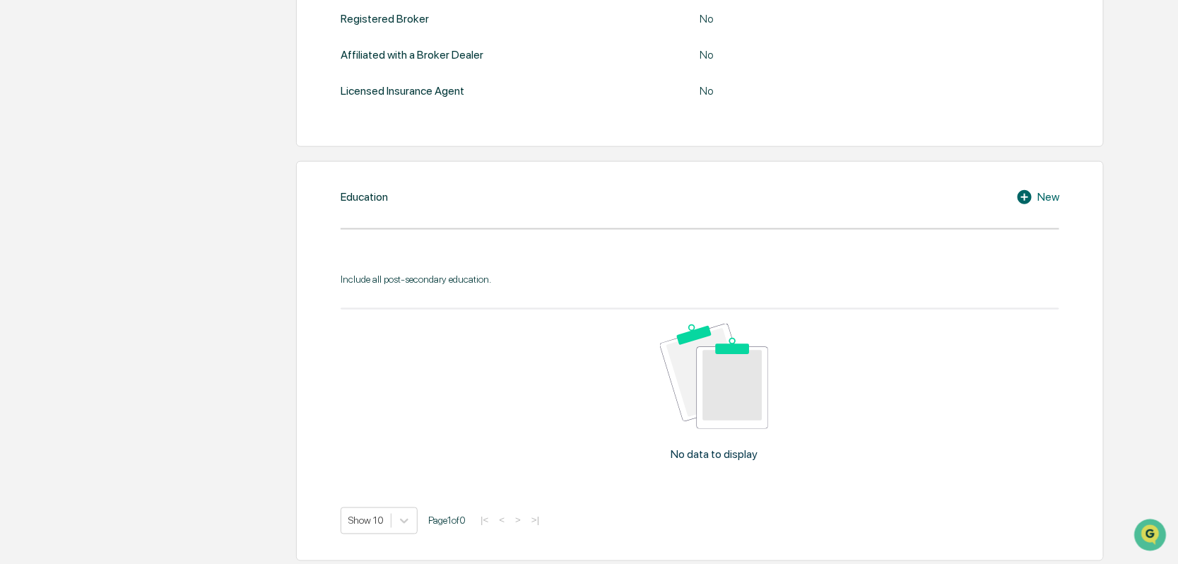
scroll to position [599, 0]
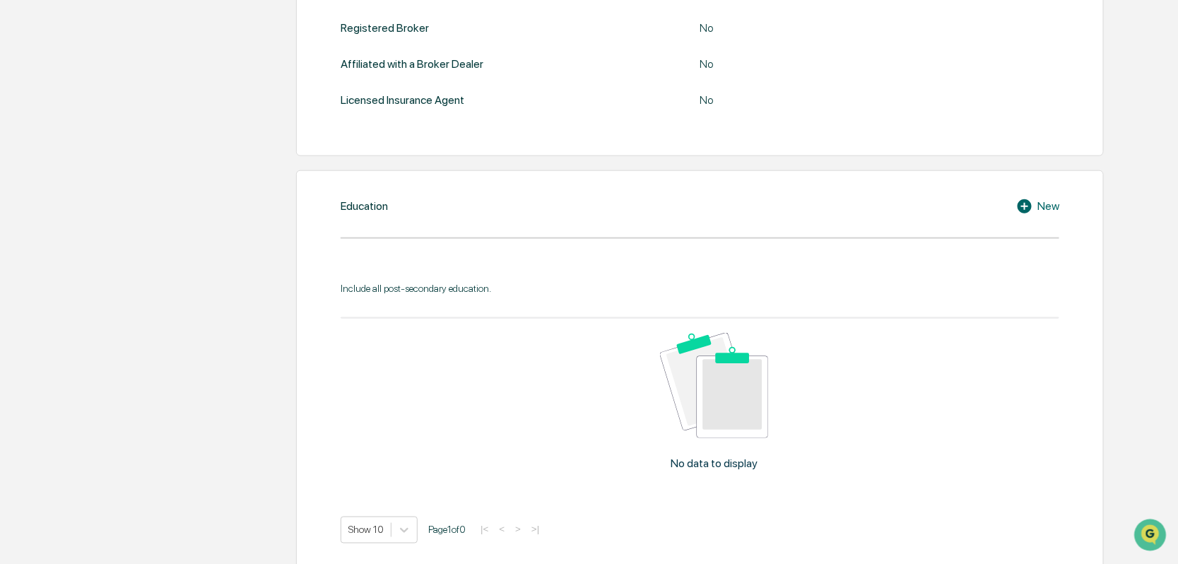
click at [380, 284] on div "Include all post-secondary education." at bounding box center [700, 288] width 719 height 11
click at [1028, 201] on icon at bounding box center [1025, 206] width 14 height 14
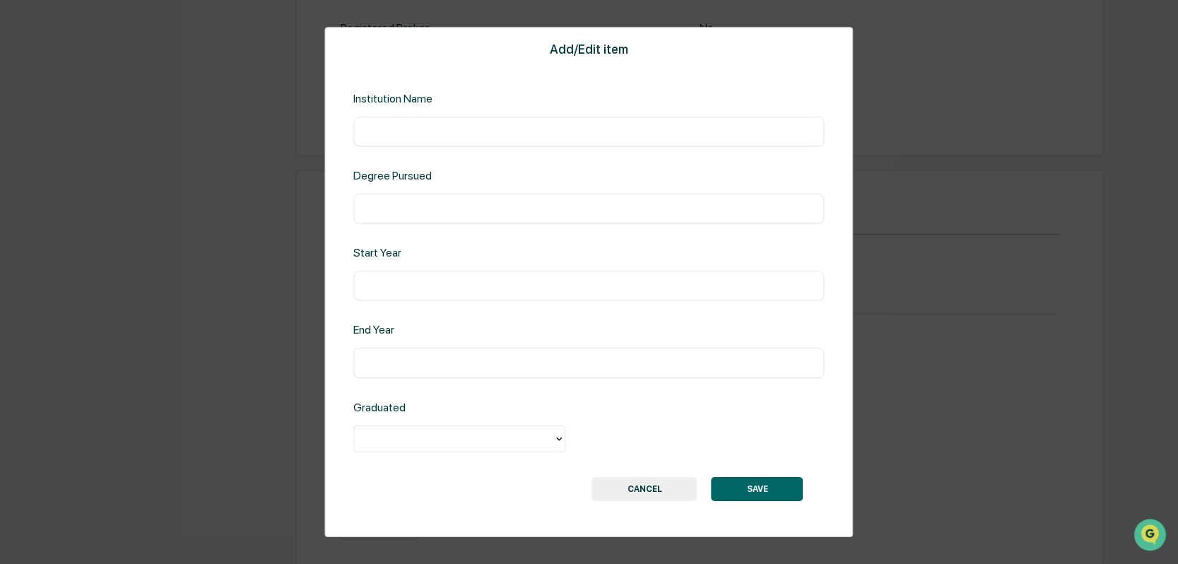
click at [368, 125] on input "text" at bounding box center [589, 131] width 450 height 14
type input "**********"
type input "*"
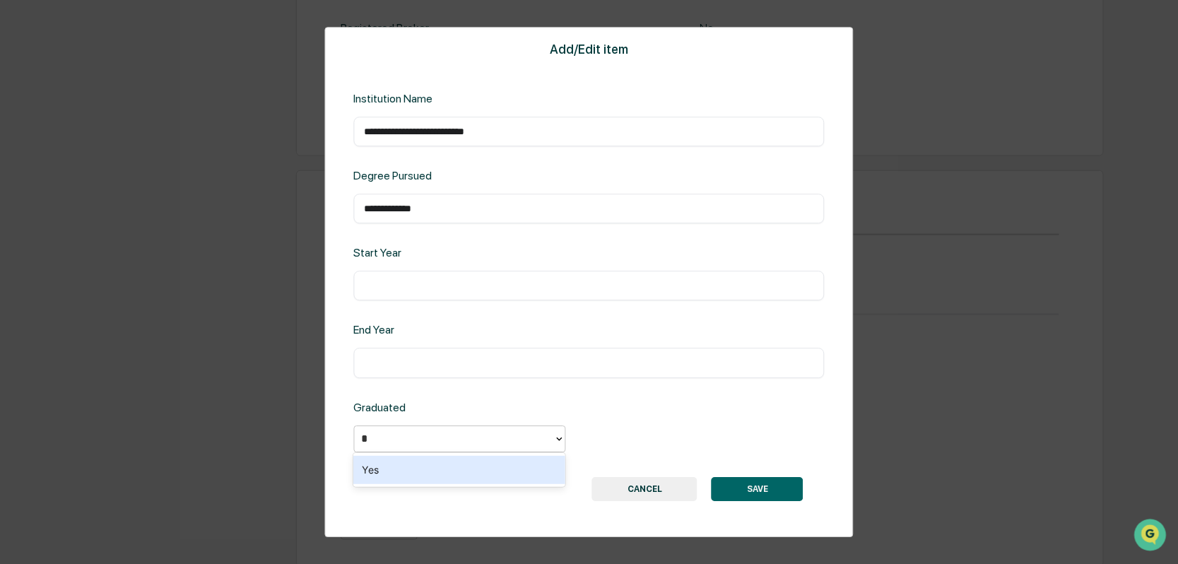
click at [400, 472] on div "Yes" at bounding box center [459, 470] width 212 height 28
click at [752, 488] on button "SAVE" at bounding box center [758, 489] width 92 height 24
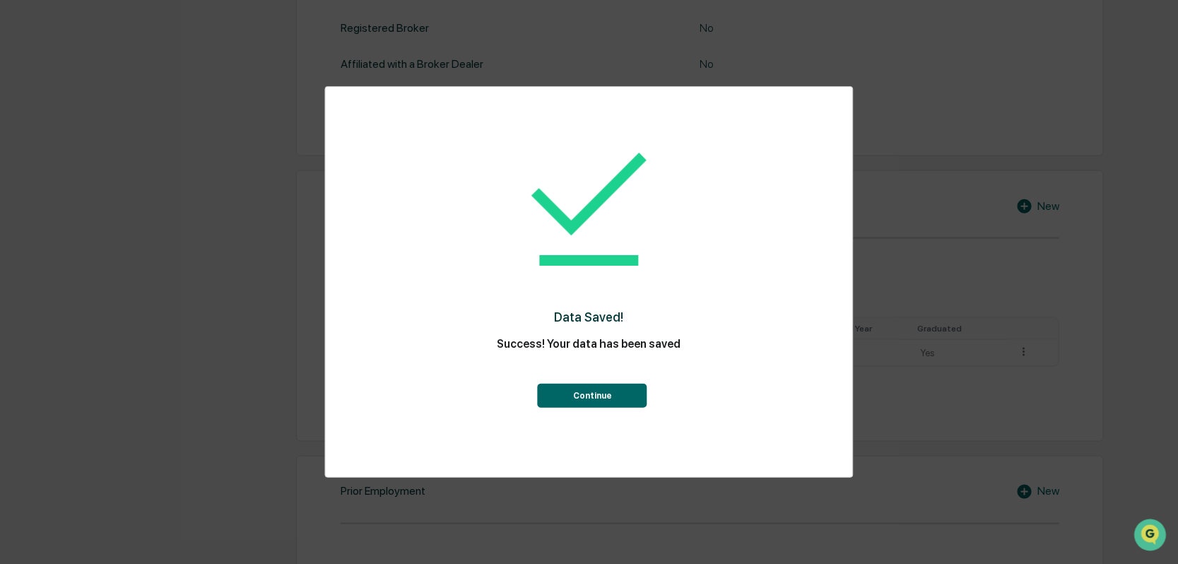
click at [583, 395] on button "Continue" at bounding box center [593, 396] width 110 height 24
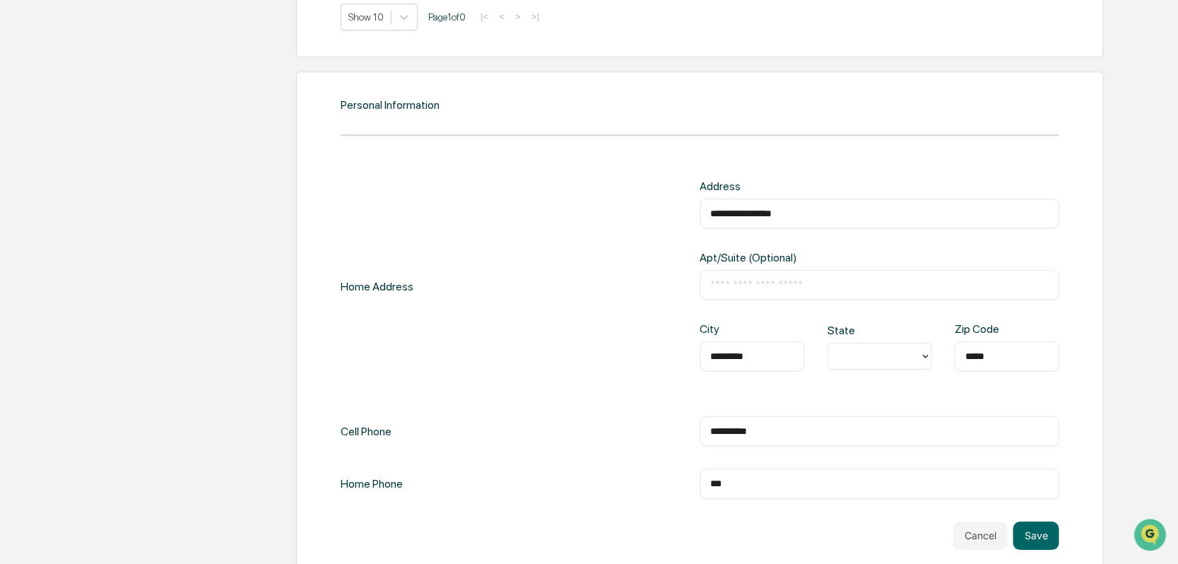
scroll to position [1411, 0]
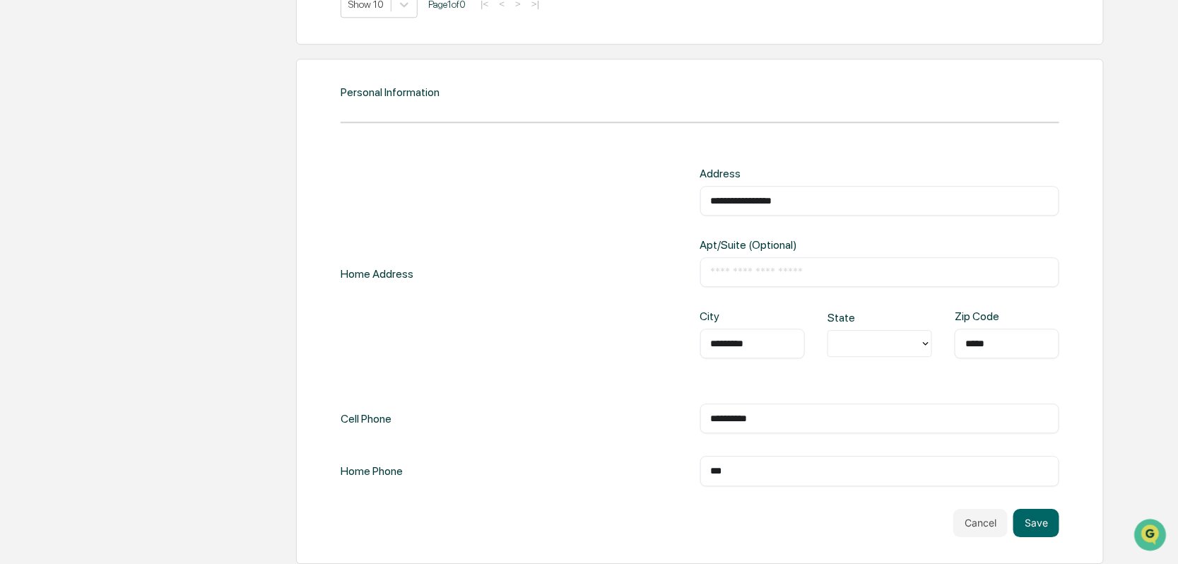
click at [877, 339] on div at bounding box center [875, 344] width 78 height 16
click at [842, 451] on div "ME" at bounding box center [880, 454] width 105 height 28
click at [512, 385] on div "**********" at bounding box center [700, 327] width 719 height 320
click at [1046, 518] on button "Save" at bounding box center [1037, 523] width 46 height 28
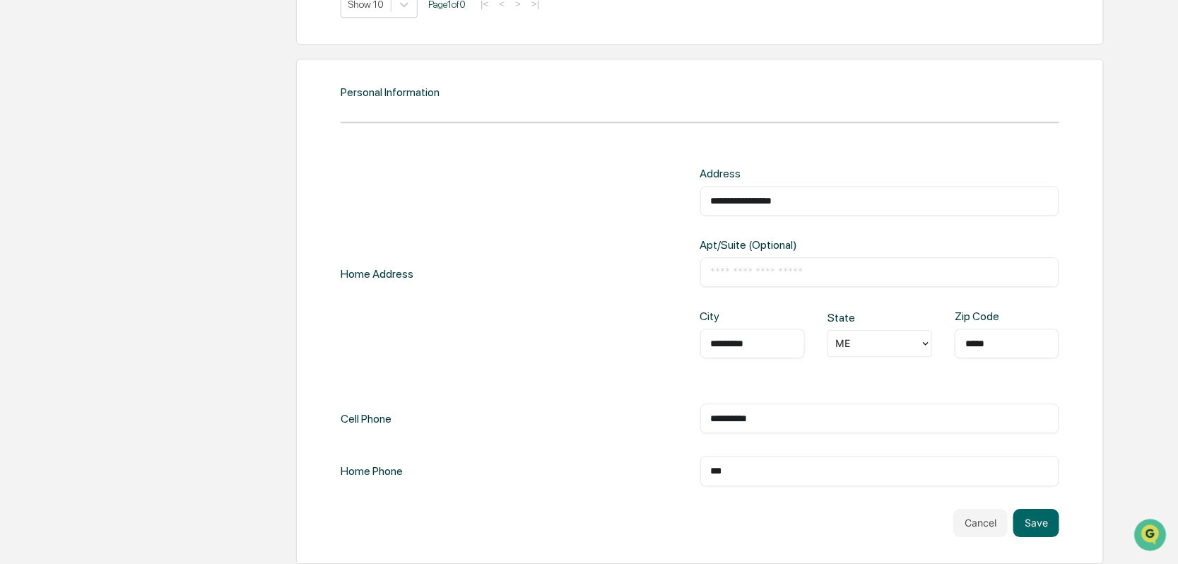
scroll to position [1411, 0]
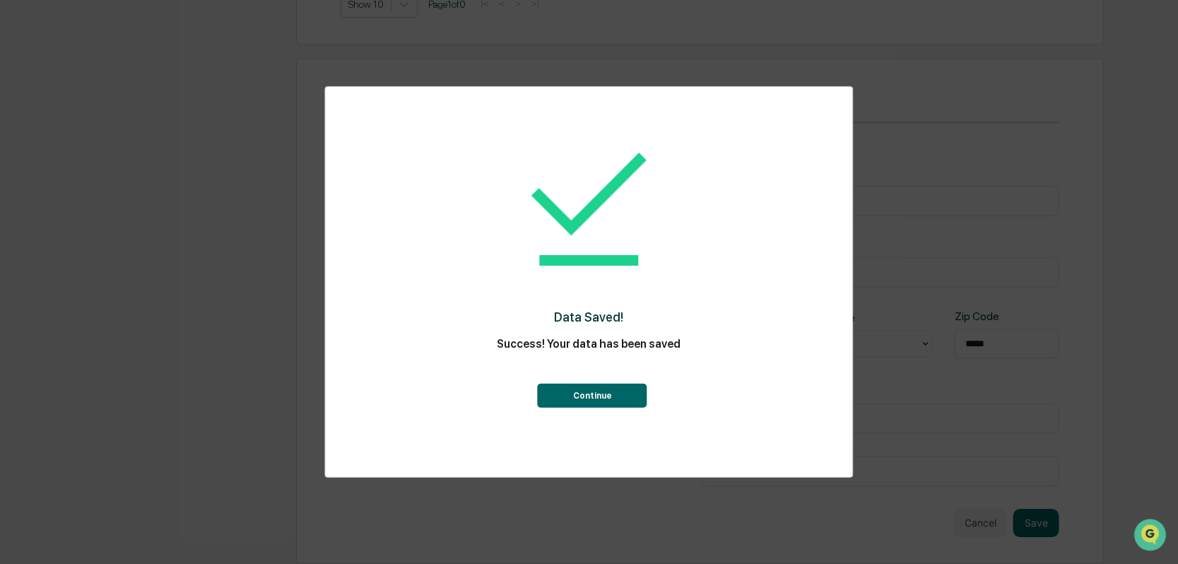
click at [597, 398] on button "Continue" at bounding box center [593, 396] width 110 height 24
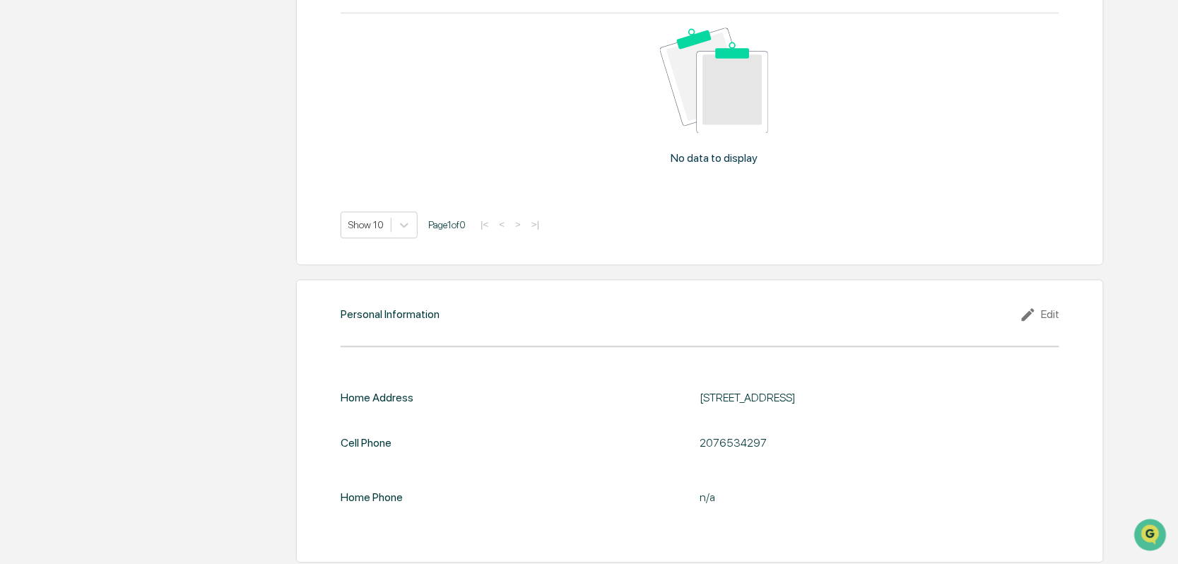
click at [1145, 527] on img "Open customer support" at bounding box center [1151, 534] width 32 height 25
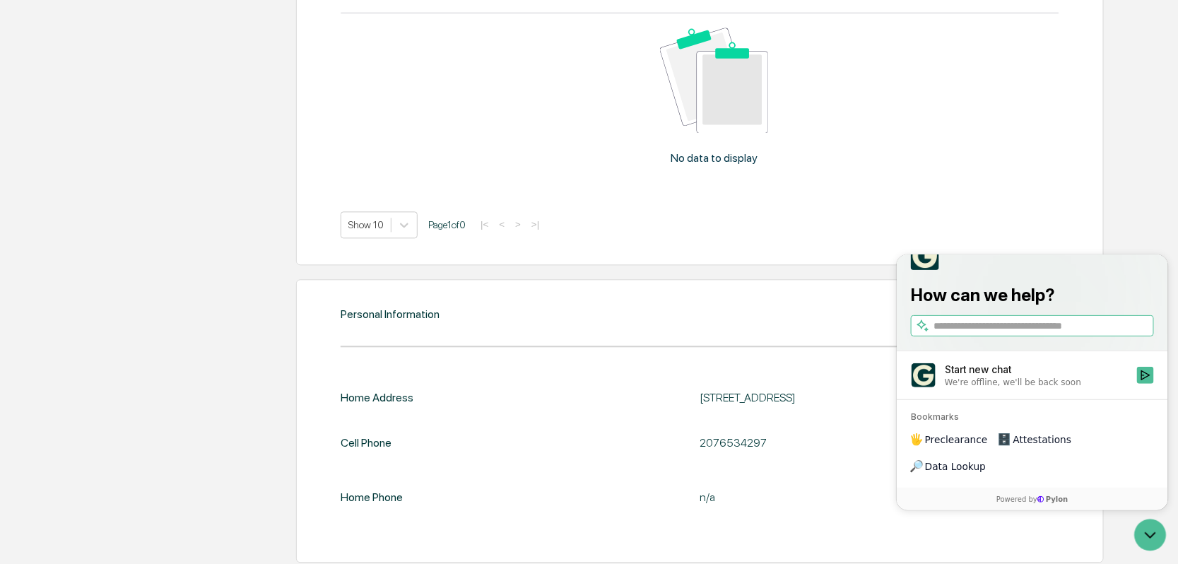
click at [1101, 138] on div "Prior Employment New Include all prior employment for the past 5 years, at a mi…" at bounding box center [700, 64] width 808 height 399
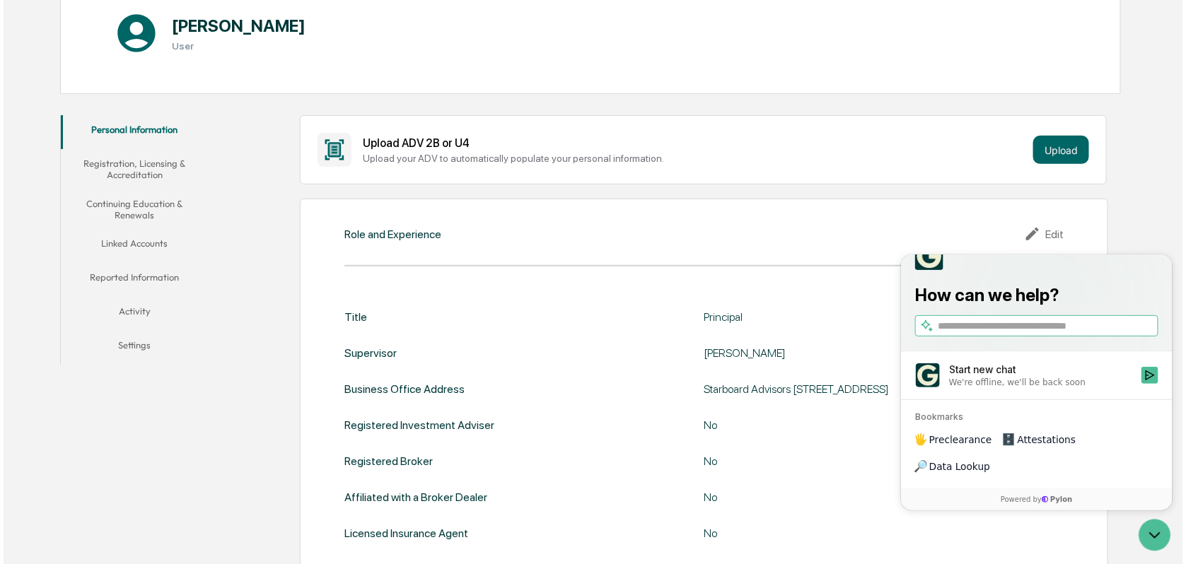
scroll to position [0, 0]
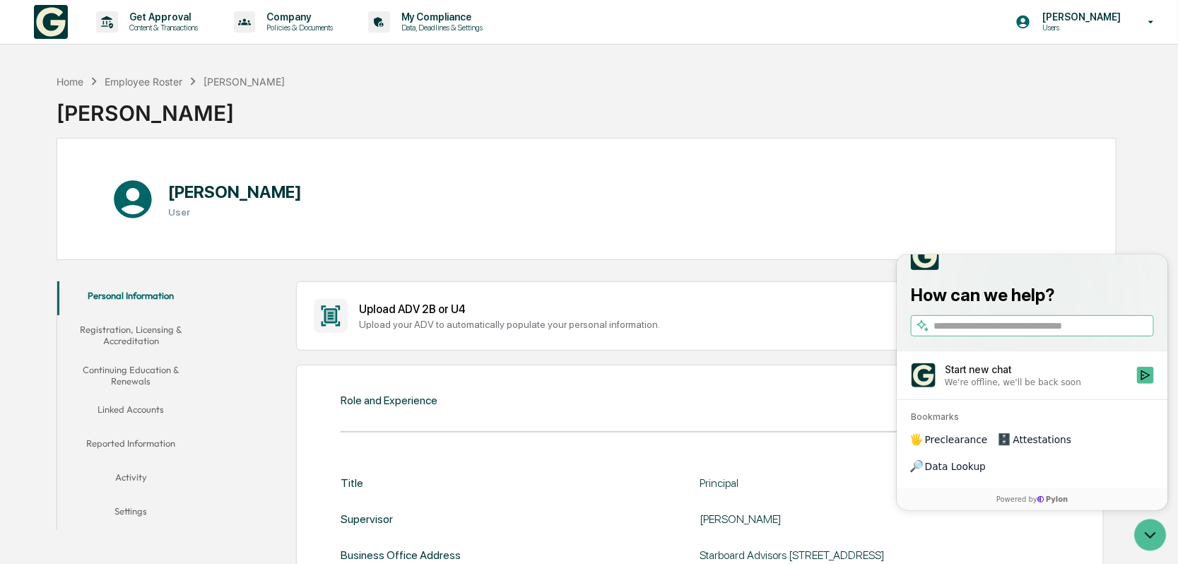
click at [1070, 16] on p "[PERSON_NAME]" at bounding box center [1079, 16] width 97 height 11
click at [1036, 71] on li "Logout" at bounding box center [1075, 72] width 198 height 26
